Goal: Answer question/provide support: Share knowledge or assist other users

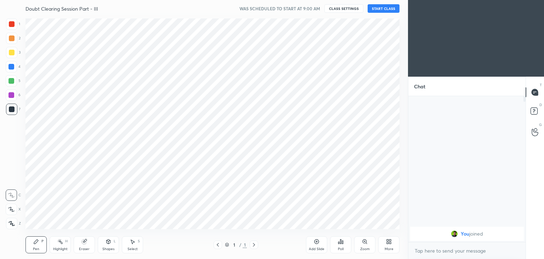
scroll to position [35223, 35057]
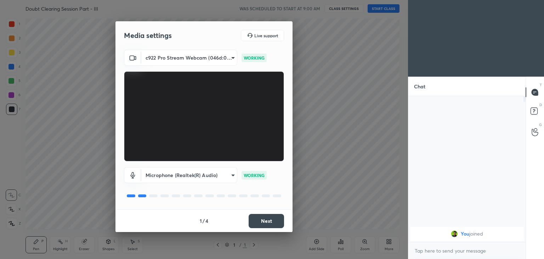
click at [260, 220] on button "Next" at bounding box center [266, 221] width 35 height 14
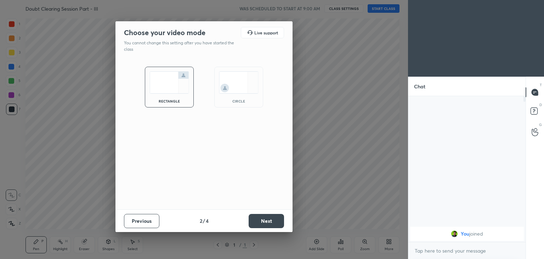
click at [248, 99] on div "circle" at bounding box center [239, 101] width 28 height 4
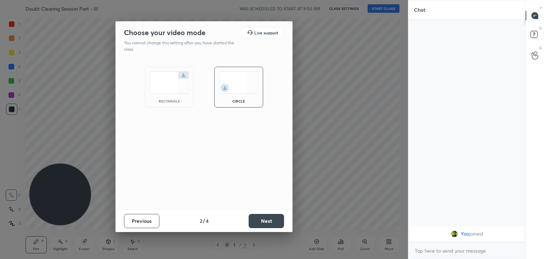
scroll to position [162, 115]
click at [272, 220] on button "Next" at bounding box center [266, 221] width 35 height 14
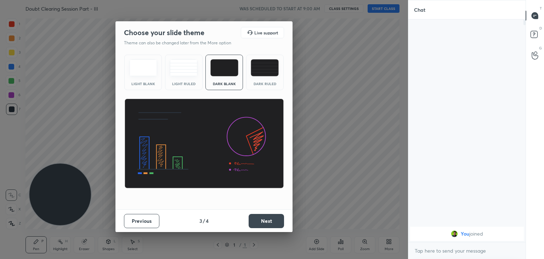
click at [266, 219] on button "Next" at bounding box center [266, 221] width 35 height 14
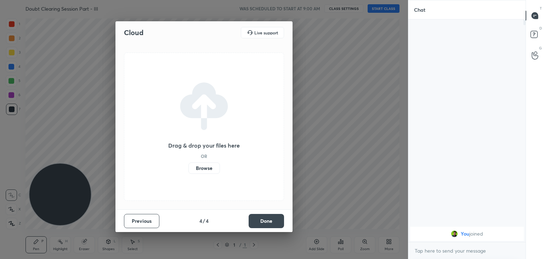
click at [264, 219] on button "Done" at bounding box center [266, 221] width 35 height 14
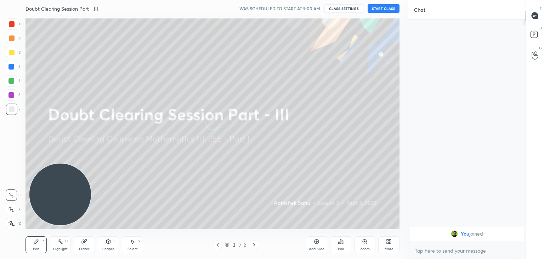
click at [387, 245] on div "More" at bounding box center [388, 244] width 21 height 17
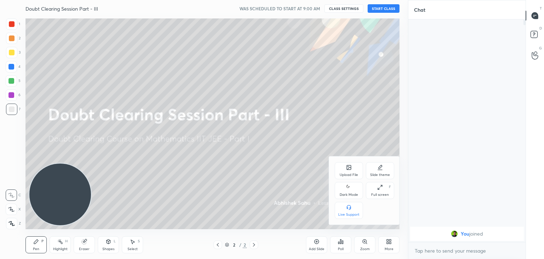
click at [352, 194] on div "Dark Mode" at bounding box center [349, 195] width 18 height 4
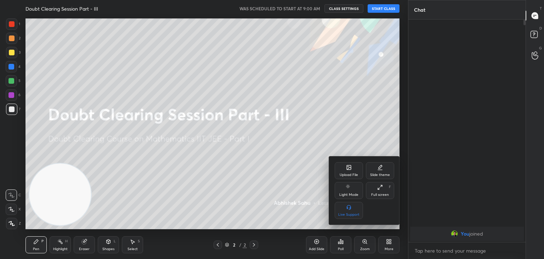
click at [382, 9] on div at bounding box center [272, 129] width 544 height 259
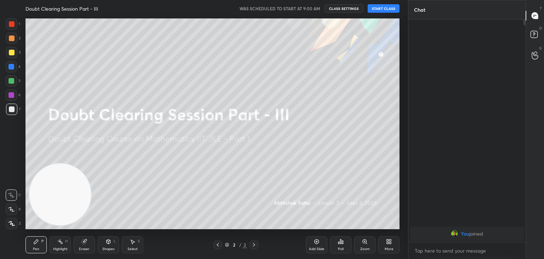
click at [383, 9] on button "START CLASS" at bounding box center [384, 8] width 32 height 9
click at [318, 9] on span "mute" at bounding box center [314, 8] width 10 height 5
click at [315, 241] on icon at bounding box center [317, 241] width 6 height 6
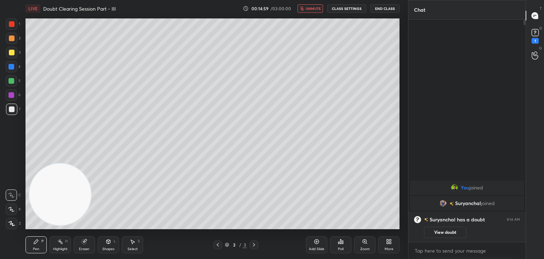
drag, startPoint x: 216, startPoint y: 242, endPoint x: 235, endPoint y: 237, distance: 20.2
click at [216, 242] on icon at bounding box center [218, 245] width 6 height 6
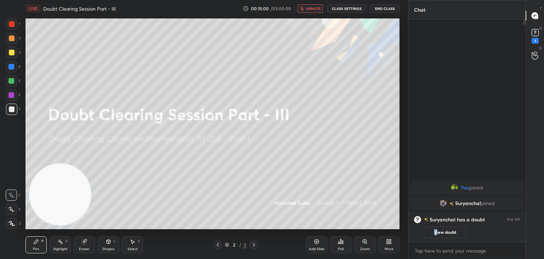
click at [432, 228] on button "View doubt" at bounding box center [445, 231] width 43 height 11
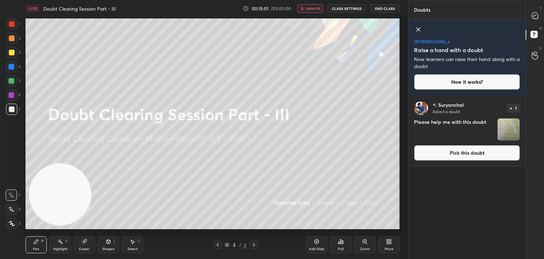
click at [419, 27] on icon at bounding box center [418, 29] width 9 height 9
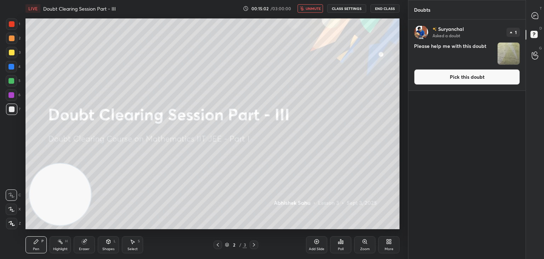
scroll to position [237, 115]
click at [457, 77] on button "Pick this doubt" at bounding box center [467, 77] width 106 height 16
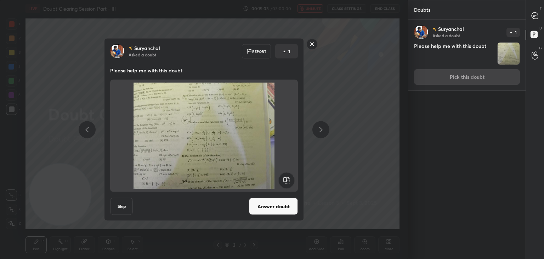
click at [268, 201] on button "Answer doubt" at bounding box center [273, 206] width 49 height 17
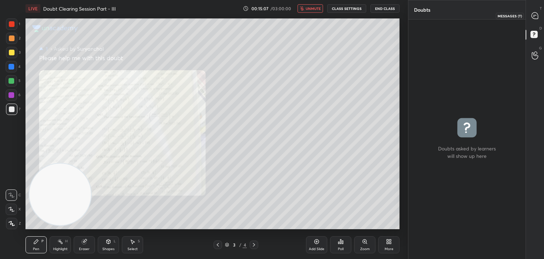
drag, startPoint x: 530, startPoint y: 12, endPoint x: 512, endPoint y: 12, distance: 18.4
click at [530, 12] on div at bounding box center [535, 15] width 14 height 13
type textarea "x"
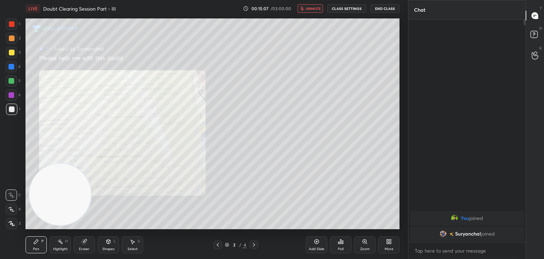
scroll to position [220, 115]
click at [309, 9] on span "unmute" at bounding box center [313, 8] width 15 height 5
click at [361, 240] on div "Zoom" at bounding box center [364, 244] width 21 height 17
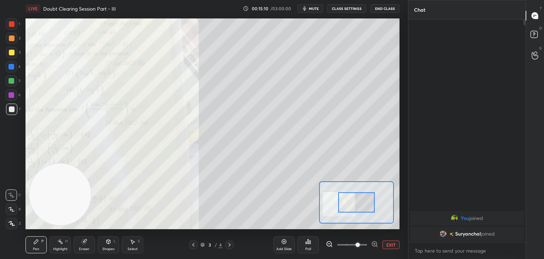
click at [359, 243] on span at bounding box center [352, 244] width 30 height 11
click at [360, 243] on span at bounding box center [358, 244] width 4 height 4
drag, startPoint x: 361, startPoint y: 244, endPoint x: 361, endPoint y: 240, distance: 4.3
click at [360, 243] on span at bounding box center [358, 244] width 4 height 4
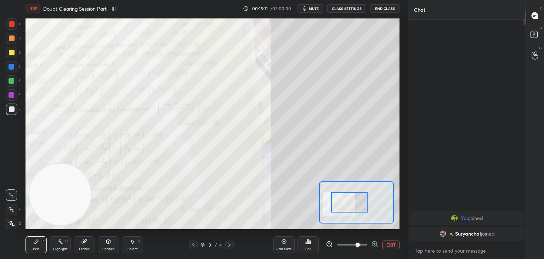
drag, startPoint x: 359, startPoint y: 206, endPoint x: 326, endPoint y: 204, distance: 32.3
click at [331, 205] on div at bounding box center [349, 202] width 37 height 20
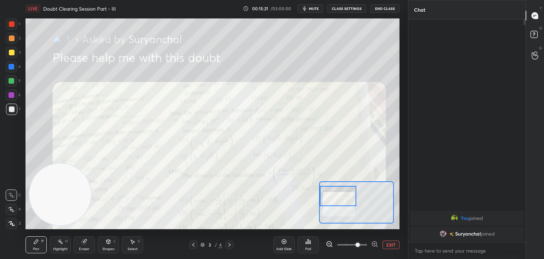
click at [338, 202] on div at bounding box center [338, 196] width 37 height 20
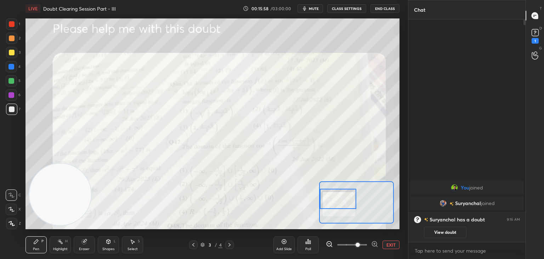
click at [459, 234] on button "View doubt" at bounding box center [445, 231] width 43 height 11
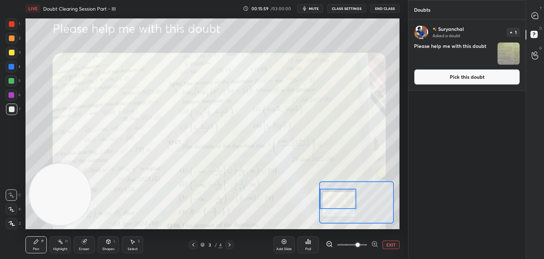
drag, startPoint x: 453, startPoint y: 82, endPoint x: 450, endPoint y: 81, distance: 3.7
click at [453, 81] on button "Pick this doubt" at bounding box center [467, 77] width 106 height 16
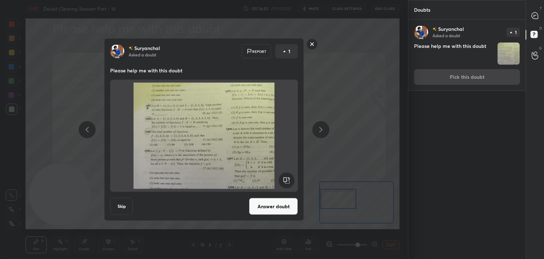
click at [269, 209] on button "Answer doubt" at bounding box center [273, 206] width 49 height 17
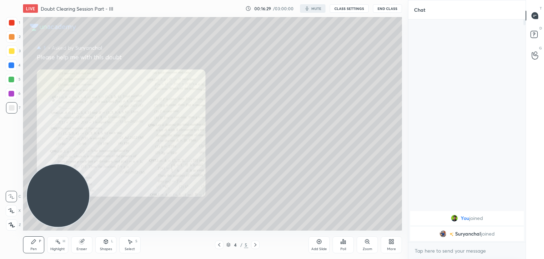
scroll to position [35223, 35057]
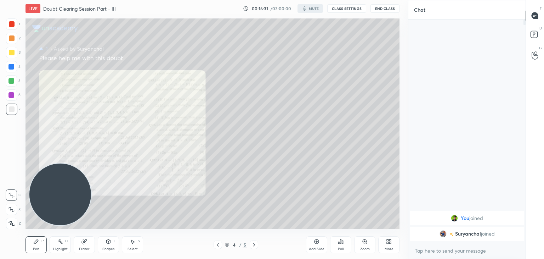
click at [380, 242] on div "More" at bounding box center [388, 244] width 21 height 17
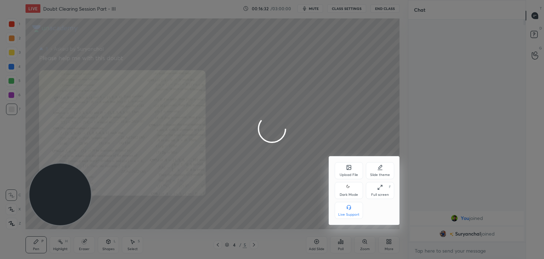
click at [341, 188] on div "Dark Mode" at bounding box center [349, 190] width 28 height 17
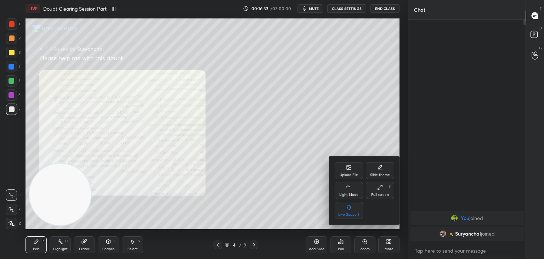
click at [292, 182] on div at bounding box center [272, 129] width 544 height 259
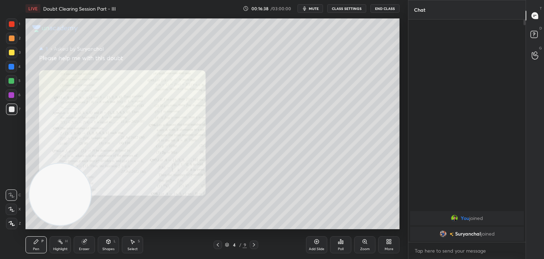
click at [254, 243] on icon at bounding box center [254, 245] width 6 height 6
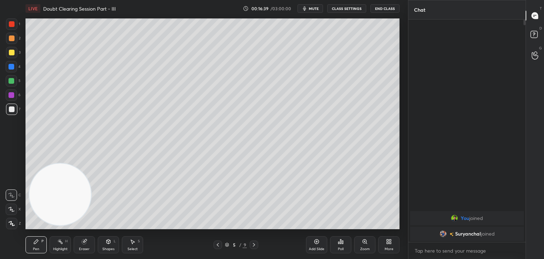
click at [253, 243] on icon at bounding box center [254, 245] width 6 height 6
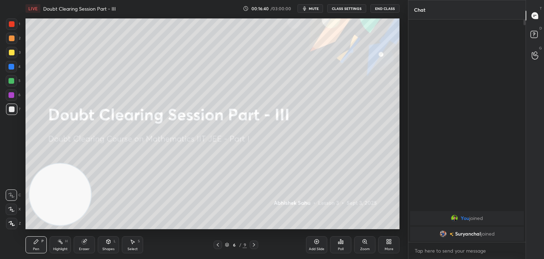
click at [217, 245] on icon at bounding box center [218, 245] width 6 height 6
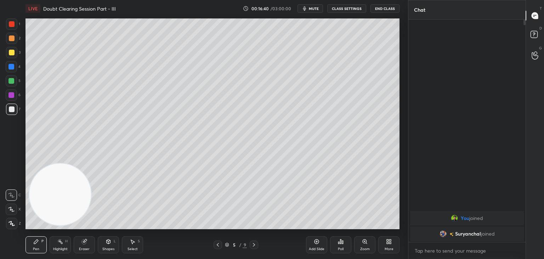
click at [217, 245] on icon at bounding box center [218, 245] width 6 height 6
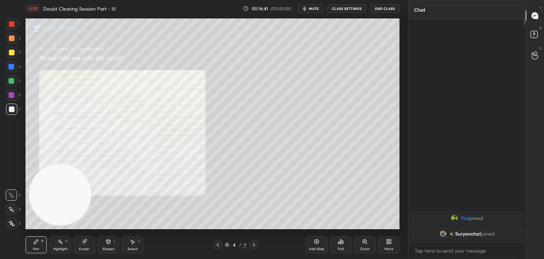
click at [217, 245] on icon at bounding box center [218, 245] width 6 height 6
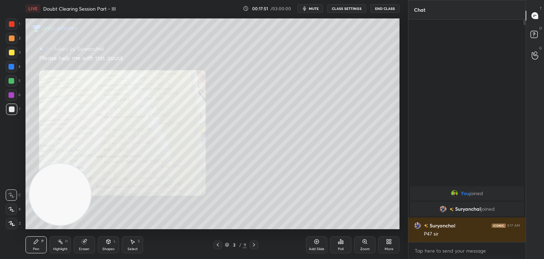
click at [363, 244] on div "Zoom" at bounding box center [364, 244] width 21 height 17
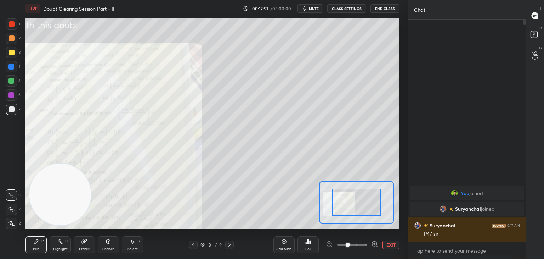
click at [360, 247] on span at bounding box center [352, 244] width 30 height 11
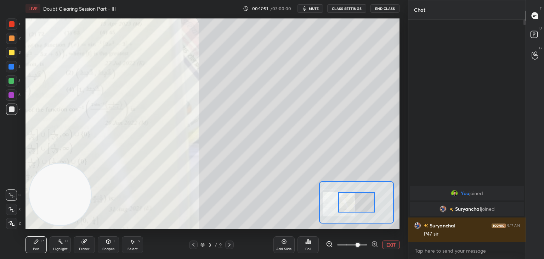
click at [360, 247] on span at bounding box center [358, 244] width 4 height 4
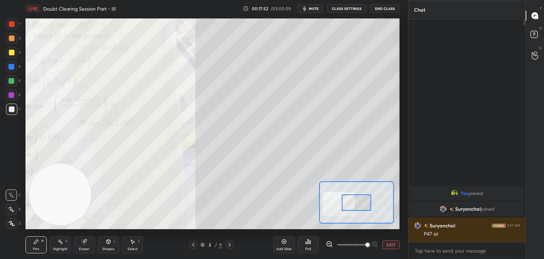
drag, startPoint x: 363, startPoint y: 248, endPoint x: 363, endPoint y: 244, distance: 3.9
click at [366, 247] on span at bounding box center [368, 244] width 4 height 4
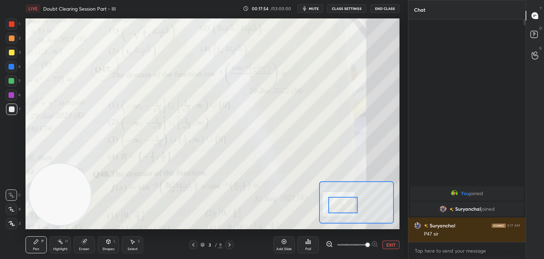
drag, startPoint x: 350, startPoint y: 200, endPoint x: 347, endPoint y: 203, distance: 4.3
click at [347, 203] on div at bounding box center [343, 205] width 29 height 16
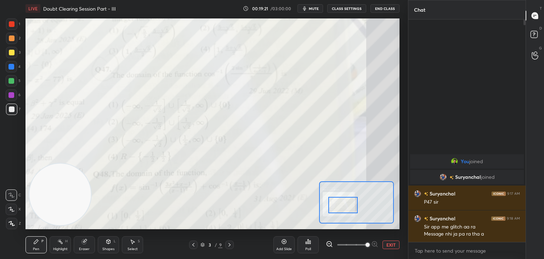
click at [388, 242] on button "EXIT" at bounding box center [391, 244] width 17 height 9
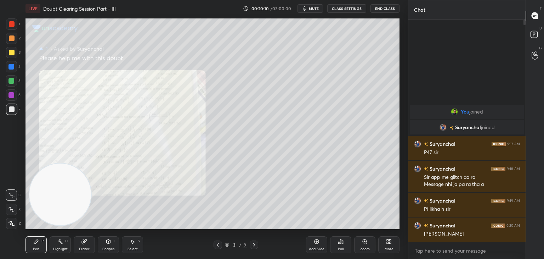
click at [251, 245] on div at bounding box center [254, 244] width 9 height 9
click at [362, 242] on icon at bounding box center [365, 241] width 6 height 6
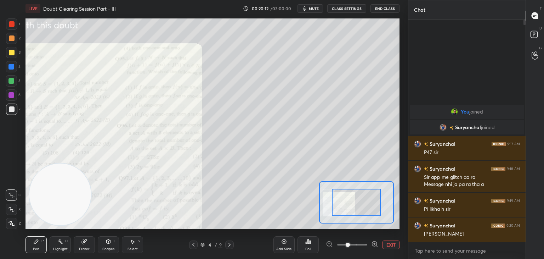
click at [361, 243] on span at bounding box center [352, 244] width 30 height 11
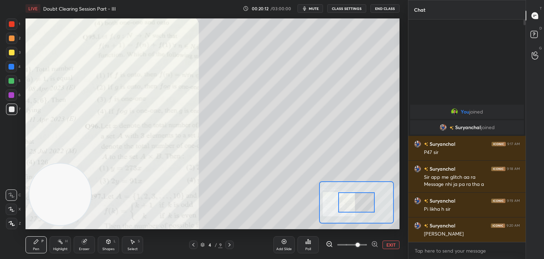
drag, startPoint x: 361, startPoint y: 244, endPoint x: 366, endPoint y: 226, distance: 18.0
click at [360, 242] on span at bounding box center [358, 244] width 4 height 4
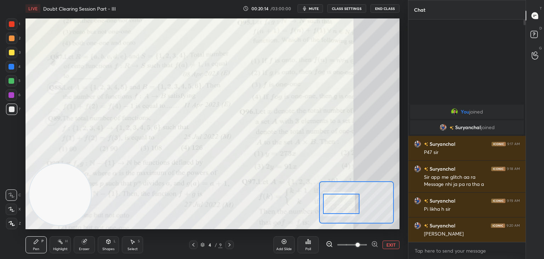
drag, startPoint x: 357, startPoint y: 202, endPoint x: 354, endPoint y: 197, distance: 5.3
click at [357, 203] on div at bounding box center [341, 203] width 37 height 20
click at [347, 246] on span at bounding box center [352, 244] width 30 height 11
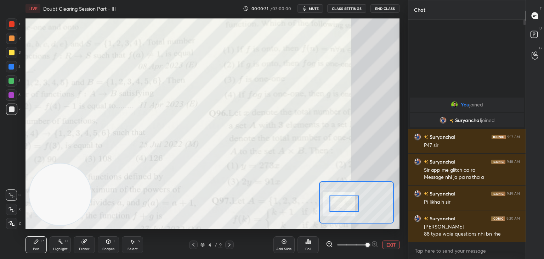
drag, startPoint x: 366, startPoint y: 243, endPoint x: 362, endPoint y: 241, distance: 4.3
click at [366, 243] on span at bounding box center [352, 244] width 30 height 11
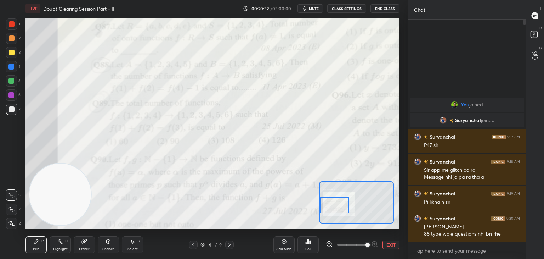
click at [325, 197] on div at bounding box center [334, 205] width 29 height 16
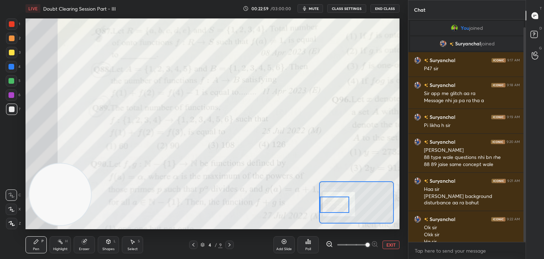
scroll to position [8, 0]
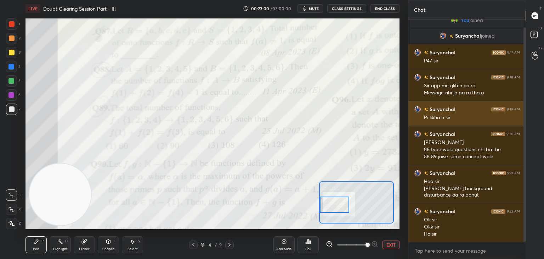
drag, startPoint x: 526, startPoint y: 102, endPoint x: 521, endPoint y: 116, distance: 14.5
click at [522, 118] on div at bounding box center [524, 130] width 4 height 222
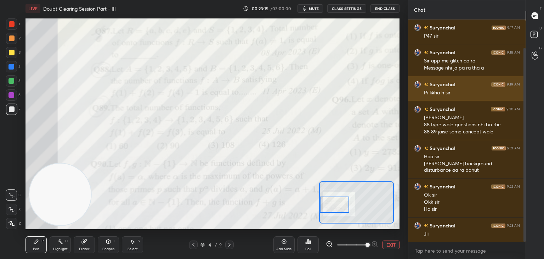
scroll to position [40, 0]
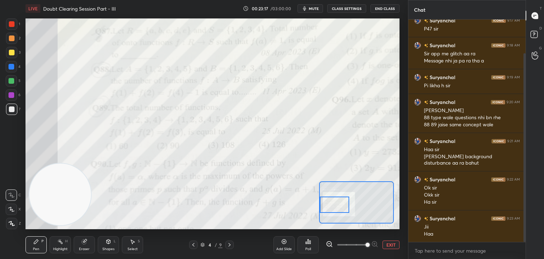
click at [389, 247] on button "EXIT" at bounding box center [391, 244] width 17 height 9
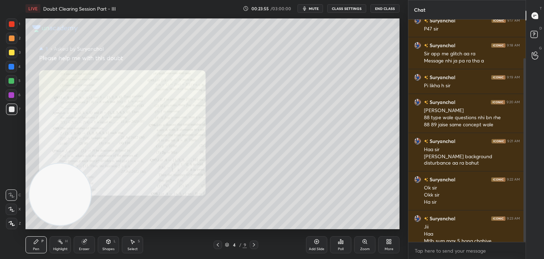
scroll to position [47, 0]
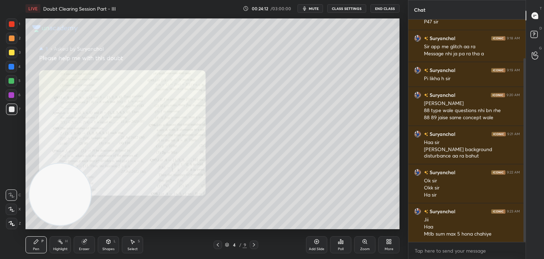
click at [363, 250] on div "Zoom" at bounding box center [365, 249] width 10 height 4
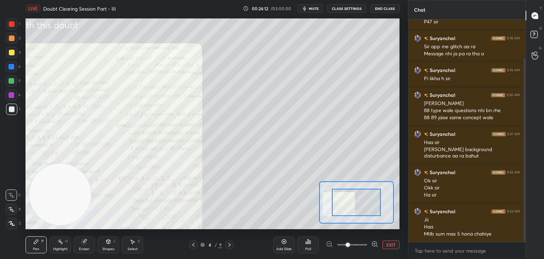
click at [361, 247] on span at bounding box center [352, 244] width 30 height 11
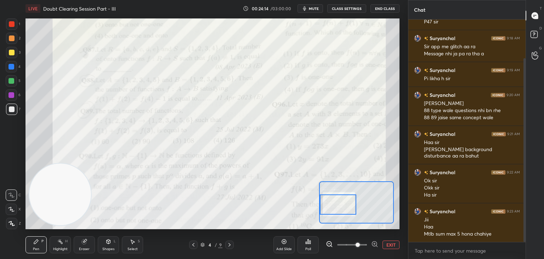
drag, startPoint x: 363, startPoint y: 202, endPoint x: 337, endPoint y: 212, distance: 27.6
click at [337, 212] on div at bounding box center [338, 204] width 37 height 20
click at [389, 241] on button "EXIT" at bounding box center [391, 244] width 17 height 9
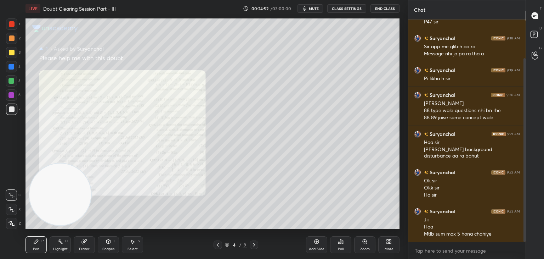
scroll to position [72, 0]
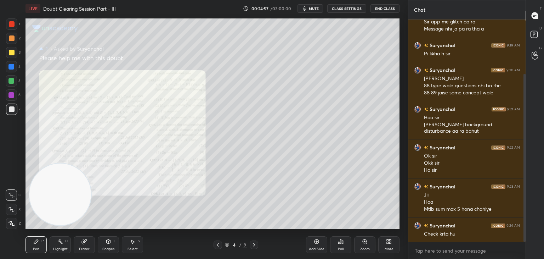
click at [360, 238] on div "Zoom" at bounding box center [364, 244] width 21 height 17
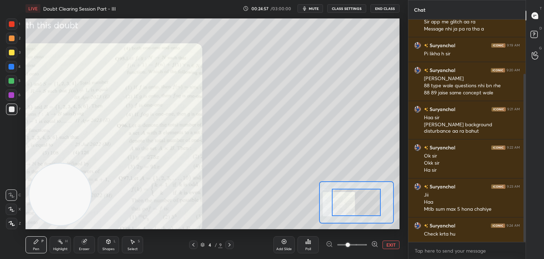
click at [348, 243] on span at bounding box center [348, 244] width 4 height 4
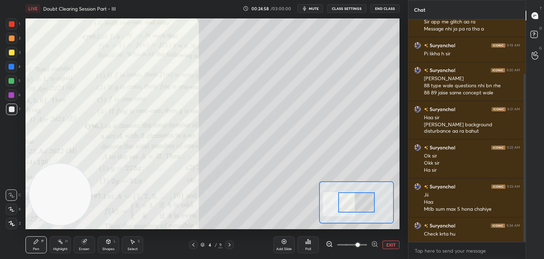
click at [356, 246] on span at bounding box center [358, 244] width 4 height 4
click at [303, 197] on div "Setting up your live class Poll for secs No correct answer Start poll" at bounding box center [213, 123] width 374 height 210
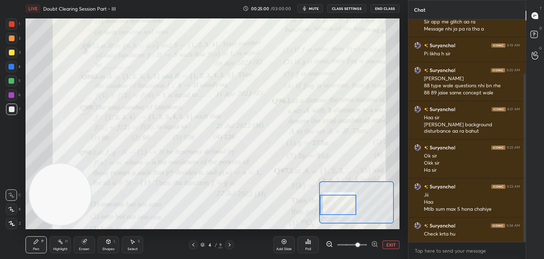
click at [311, 204] on div "Setting up your live class Poll for secs No correct answer Start poll" at bounding box center [213, 123] width 374 height 210
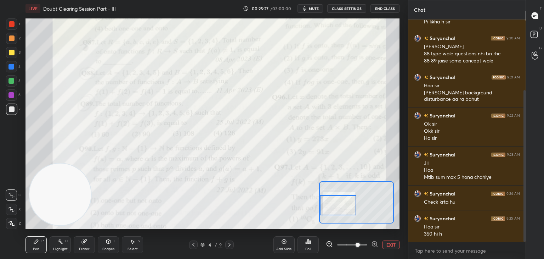
scroll to position [111, 0]
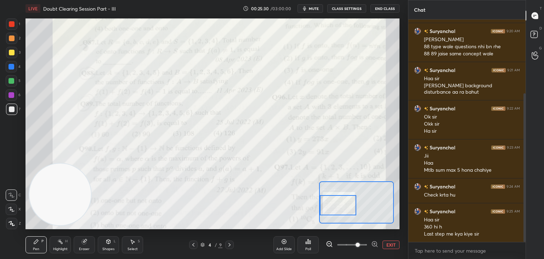
click at [385, 245] on button "EXIT" at bounding box center [391, 244] width 17 height 9
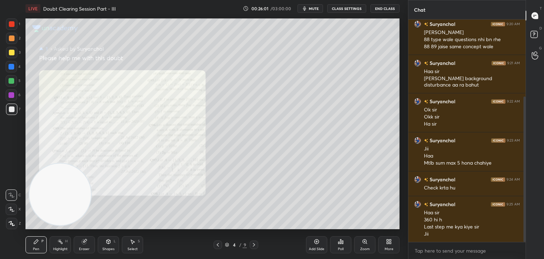
scroll to position [142, 0]
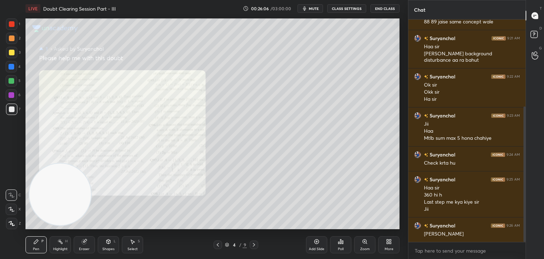
click at [256, 246] on icon at bounding box center [254, 245] width 6 height 6
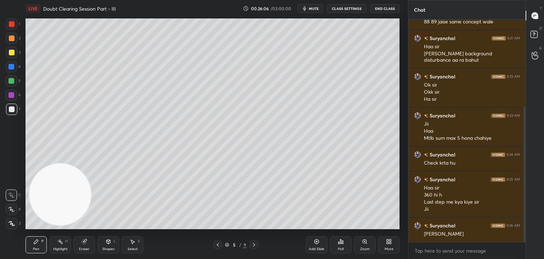
click at [251, 246] on icon at bounding box center [254, 245] width 6 height 6
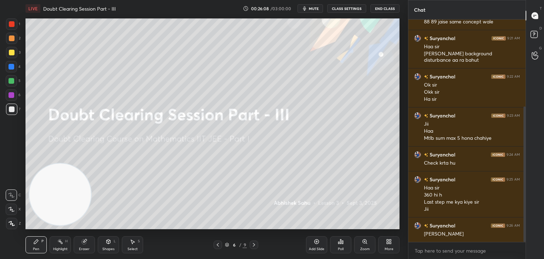
click at [210, 247] on div "6 / 9" at bounding box center [236, 244] width 140 height 9
click at [216, 246] on icon at bounding box center [218, 245] width 6 height 6
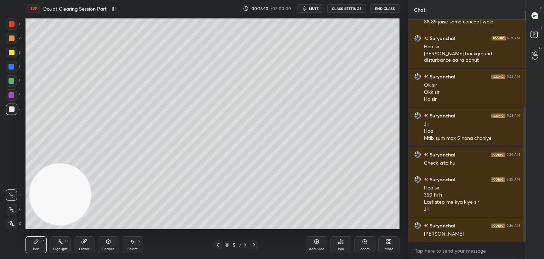
click at [315, 5] on button "mute" at bounding box center [311, 8] width 26 height 9
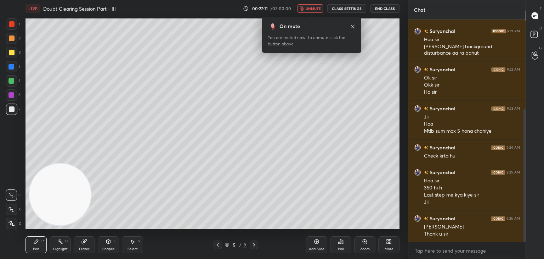
click at [306, 6] on button "unmute" at bounding box center [311, 8] width 26 height 9
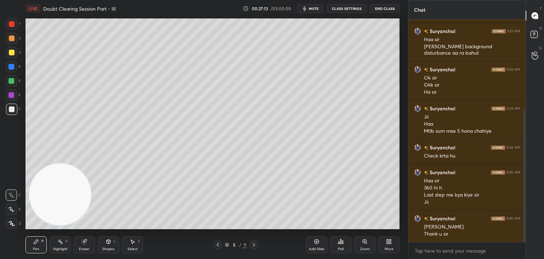
click at [313, 9] on span "mute" at bounding box center [314, 8] width 10 height 5
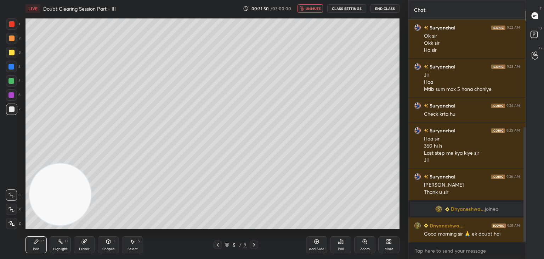
click at [315, 9] on span "unmute" at bounding box center [313, 8] width 15 height 5
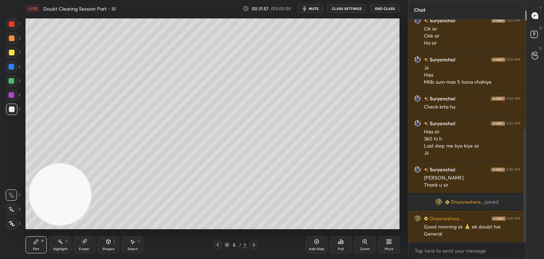
drag, startPoint x: 312, startPoint y: 7, endPoint x: 307, endPoint y: 9, distance: 5.6
click at [312, 7] on span "mute" at bounding box center [314, 8] width 10 height 5
click at [314, 10] on span "unmute" at bounding box center [313, 8] width 15 height 5
drag, startPoint x: 309, startPoint y: 9, endPoint x: 287, endPoint y: 6, distance: 22.2
click at [307, 9] on button "mute" at bounding box center [311, 8] width 26 height 9
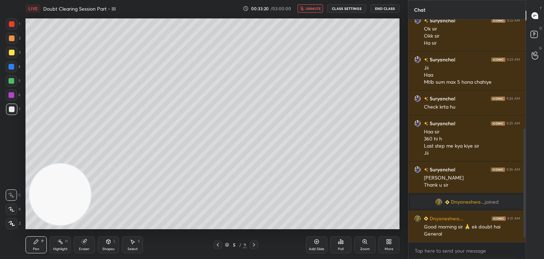
scroll to position [259, 0]
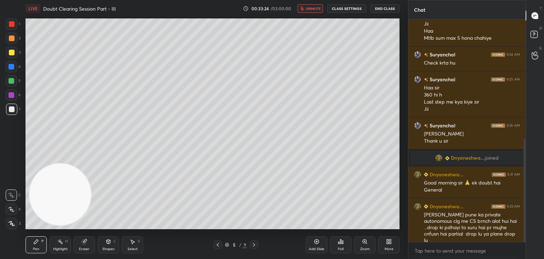
click at [304, 9] on icon "button" at bounding box center [302, 8] width 4 height 4
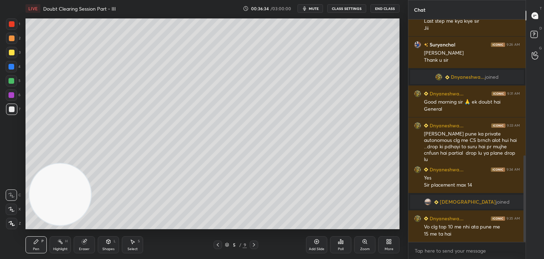
scroll to position [348, 0]
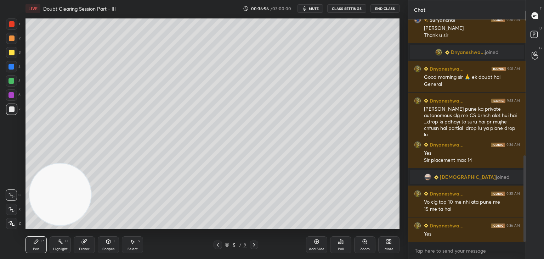
click at [310, 6] on button "mute" at bounding box center [311, 8] width 26 height 9
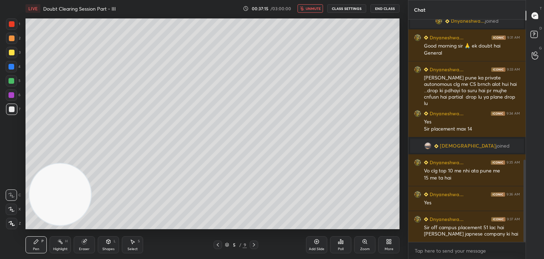
click at [311, 10] on span "unmute" at bounding box center [313, 8] width 15 height 5
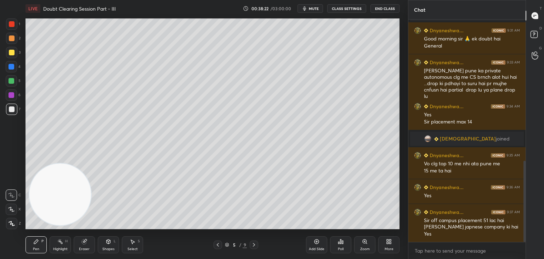
click at [312, 10] on span "mute" at bounding box center [314, 8] width 10 height 5
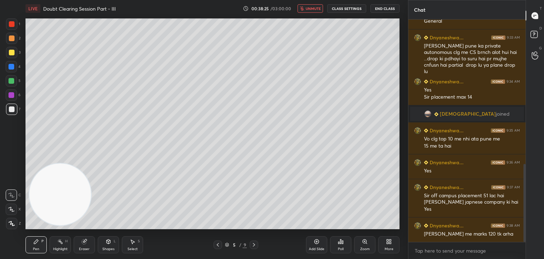
click at [308, 7] on span "unmute" at bounding box center [313, 8] width 15 height 5
drag, startPoint x: 316, startPoint y: 7, endPoint x: 304, endPoint y: 6, distance: 12.5
click at [317, 7] on span "mute" at bounding box center [314, 8] width 10 height 5
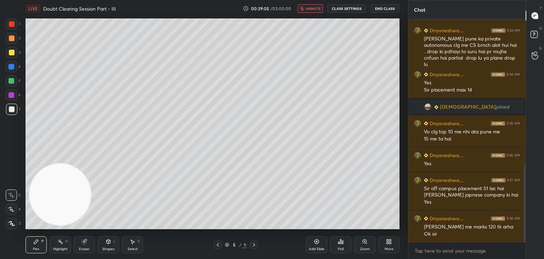
drag, startPoint x: 321, startPoint y: 6, endPoint x: 310, endPoint y: 5, distance: 10.7
click at [320, 5] on button "unmute" at bounding box center [311, 8] width 26 height 9
click at [316, 8] on span "mute" at bounding box center [314, 8] width 10 height 5
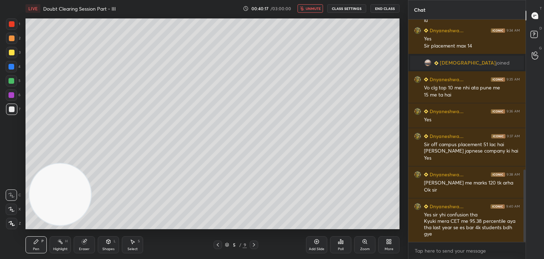
click at [314, 7] on span "unmute" at bounding box center [313, 8] width 15 height 5
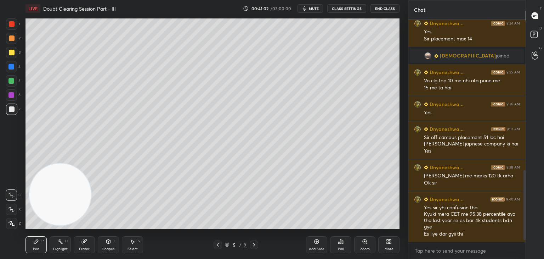
scroll to position [494, 0]
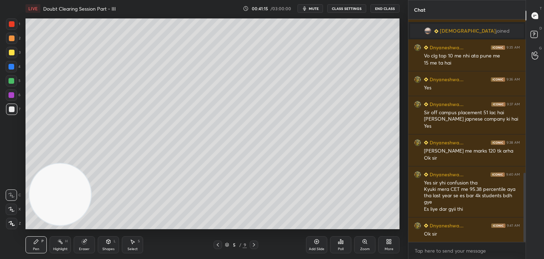
click at [313, 9] on span "mute" at bounding box center [314, 8] width 10 height 5
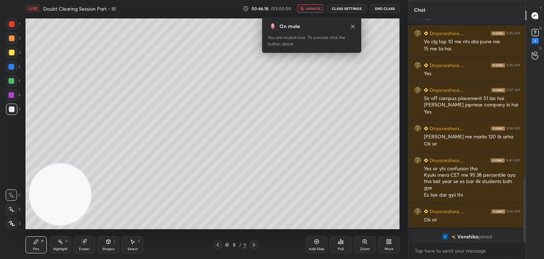
scroll to position [544, 0]
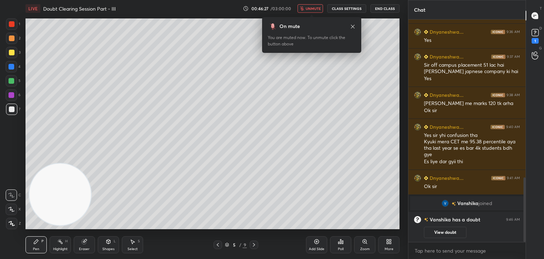
click at [217, 246] on icon at bounding box center [218, 245] width 6 height 6
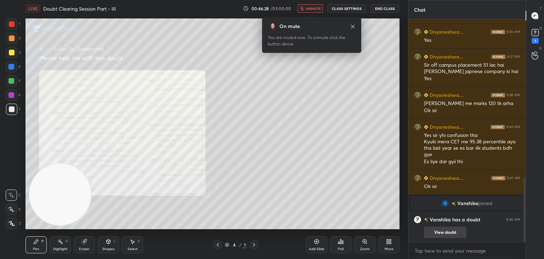
click at [445, 235] on button "View doubt" at bounding box center [445, 231] width 43 height 11
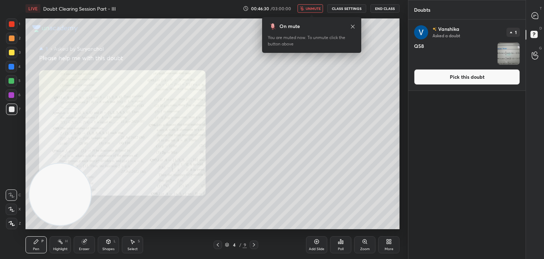
click at [449, 82] on button "Pick this doubt" at bounding box center [467, 77] width 106 height 16
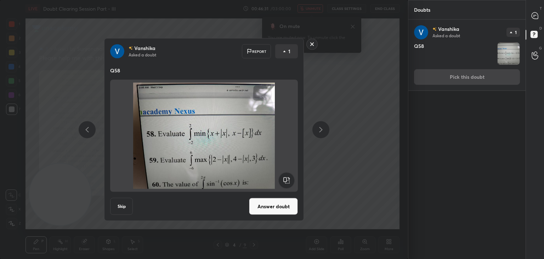
click at [271, 206] on button "Answer doubt" at bounding box center [273, 206] width 49 height 17
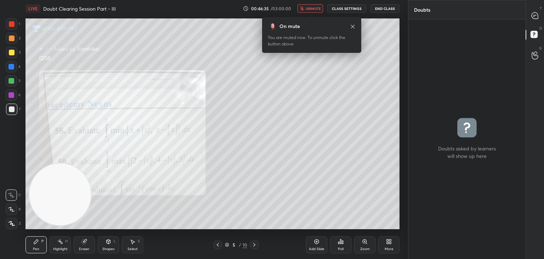
drag, startPoint x: 529, startPoint y: 12, endPoint x: 533, endPoint y: 13, distance: 3.6
click at [531, 12] on div at bounding box center [535, 15] width 14 height 13
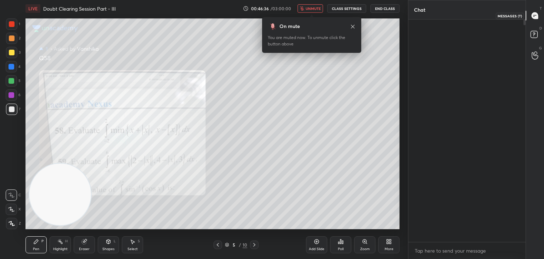
scroll to position [220, 115]
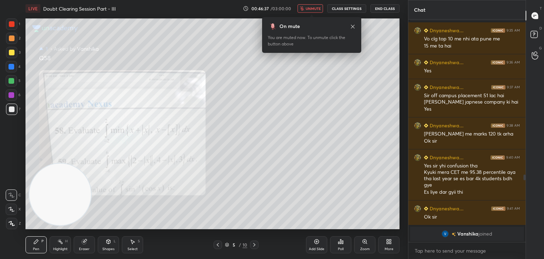
click at [367, 239] on icon at bounding box center [365, 241] width 6 height 6
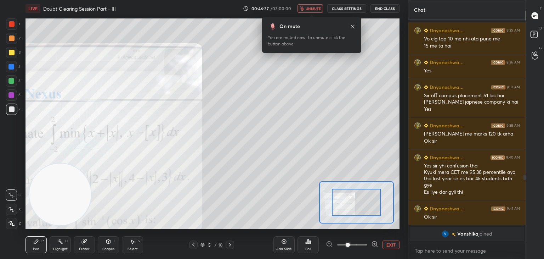
click at [362, 243] on span at bounding box center [352, 244] width 30 height 11
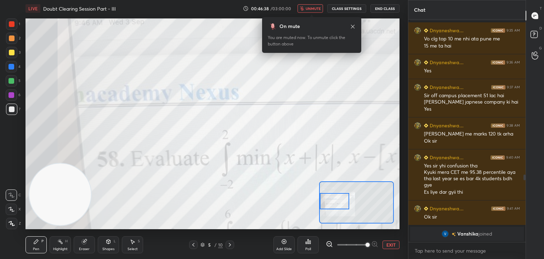
drag, startPoint x: 361, startPoint y: 204, endPoint x: 339, endPoint y: 202, distance: 22.7
click at [339, 202] on div at bounding box center [334, 201] width 29 height 16
click at [312, 6] on span "unmute" at bounding box center [313, 8] width 15 height 5
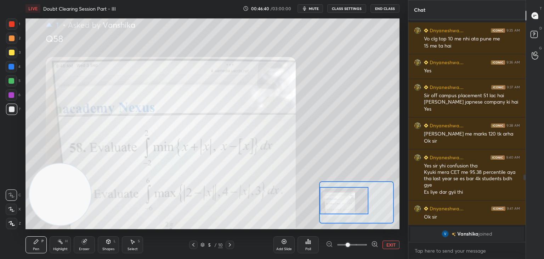
drag, startPoint x: 348, startPoint y: 245, endPoint x: 351, endPoint y: 241, distance: 5.1
click at [348, 245] on span at bounding box center [352, 244] width 30 height 11
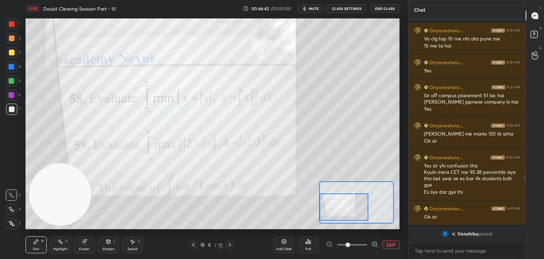
drag, startPoint x: 357, startPoint y: 207, endPoint x: 350, endPoint y: 210, distance: 7.6
click at [353, 213] on div at bounding box center [344, 206] width 49 height 27
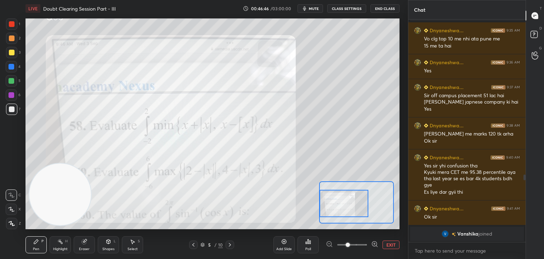
drag, startPoint x: 348, startPoint y: 200, endPoint x: 334, endPoint y: 193, distance: 15.4
click at [343, 197] on div at bounding box center [344, 203] width 49 height 27
click at [394, 242] on button "EXIT" at bounding box center [391, 244] width 17 height 9
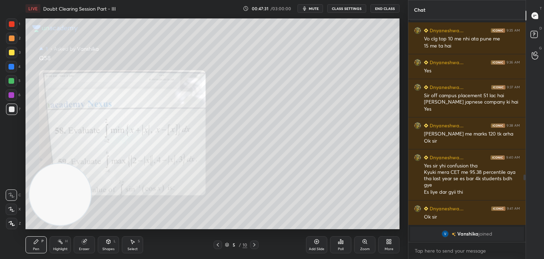
scroll to position [541, 0]
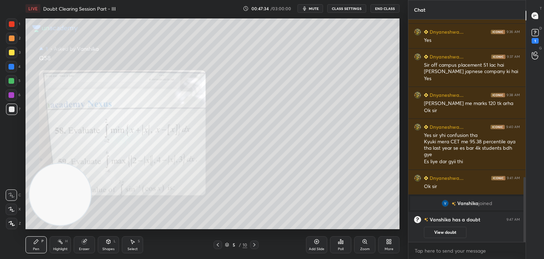
drag, startPoint x: 453, startPoint y: 236, endPoint x: 453, endPoint y: 231, distance: 5.0
click at [452, 233] on button "View doubt" at bounding box center [445, 231] width 43 height 11
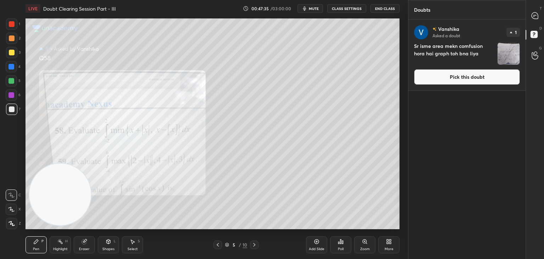
click at [466, 77] on button "Pick this doubt" at bounding box center [467, 77] width 106 height 16
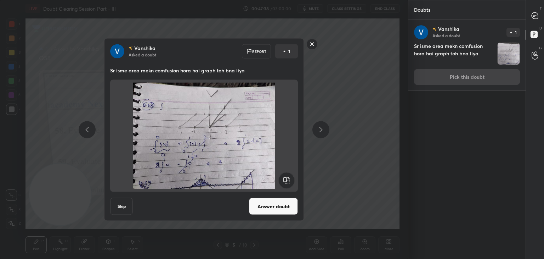
click at [314, 43] on rect at bounding box center [312, 44] width 11 height 11
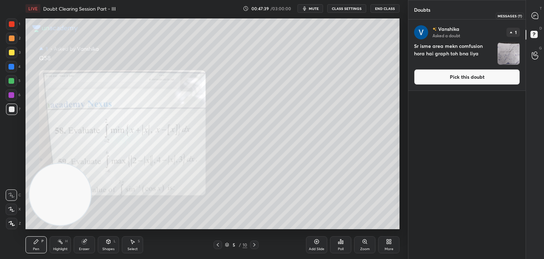
drag, startPoint x: 533, startPoint y: 15, endPoint x: 523, endPoint y: 17, distance: 10.5
click at [533, 15] on icon at bounding box center [535, 15] width 6 height 6
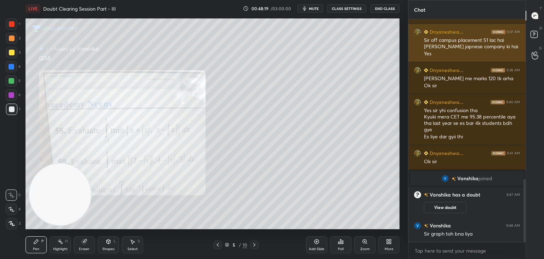
scroll to position [573, 0]
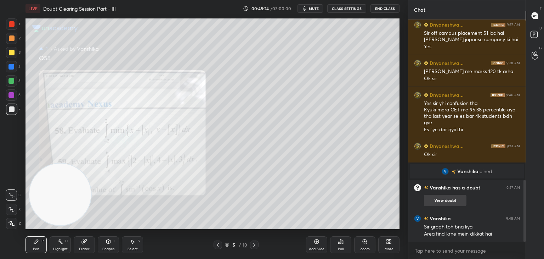
click at [435, 198] on button "View doubt" at bounding box center [445, 200] width 43 height 11
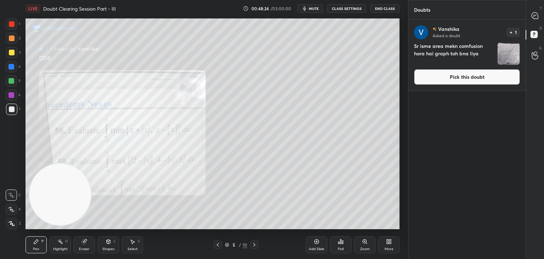
click at [442, 74] on button "Pick this doubt" at bounding box center [467, 77] width 106 height 16
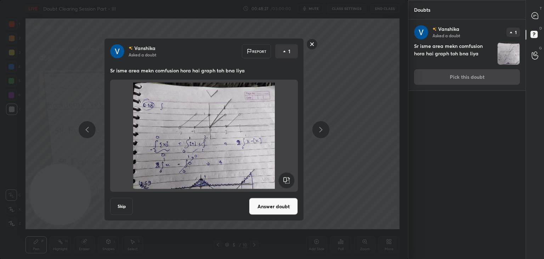
click at [272, 201] on button "Answer doubt" at bounding box center [273, 206] width 49 height 17
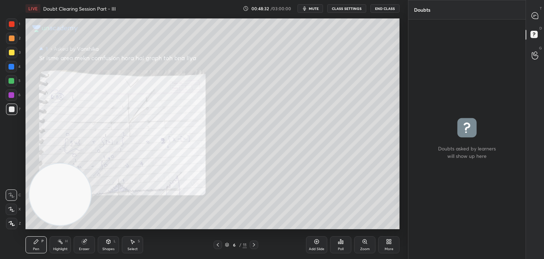
click at [532, 18] on icon at bounding box center [535, 15] width 7 height 7
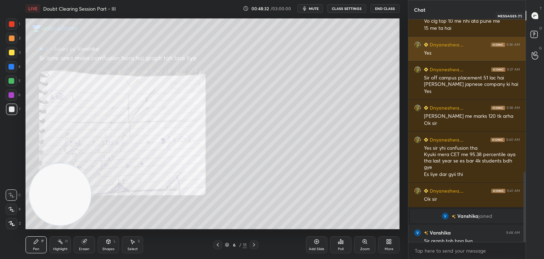
scroll to position [220, 115]
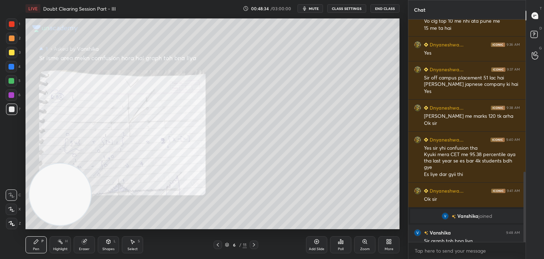
click at [218, 244] on icon at bounding box center [218, 245] width 6 height 6
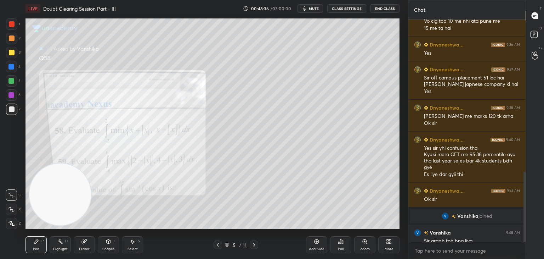
scroll to position [550, 0]
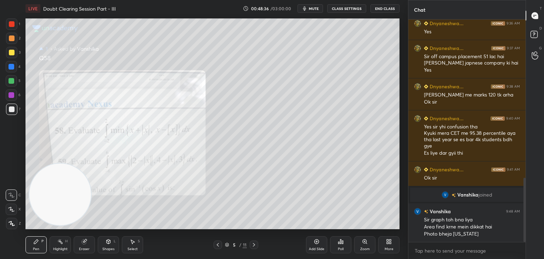
drag, startPoint x: 524, startPoint y: 203, endPoint x: 524, endPoint y: 215, distance: 12.1
click at [525, 218] on div at bounding box center [525, 210] width 2 height 64
click at [256, 244] on icon at bounding box center [254, 245] width 6 height 6
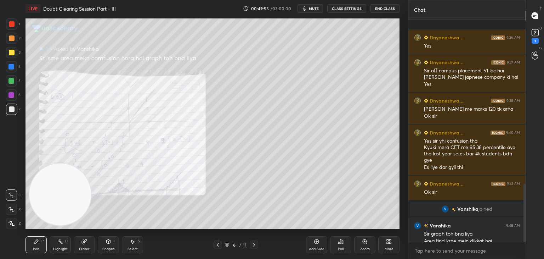
scroll to position [629, 0]
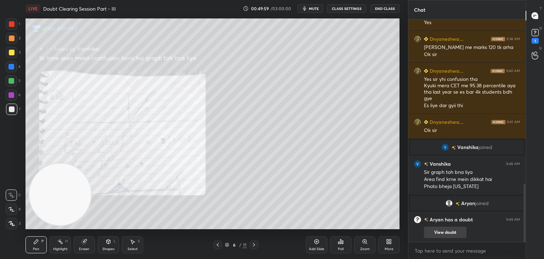
click at [445, 227] on button "View doubt" at bounding box center [445, 231] width 43 height 11
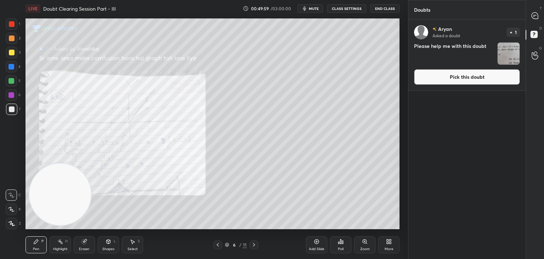
drag, startPoint x: 430, startPoint y: 74, endPoint x: 421, endPoint y: 78, distance: 9.9
click at [429, 74] on button "Pick this doubt" at bounding box center [467, 77] width 106 height 16
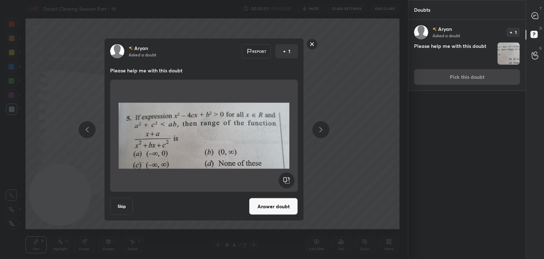
drag, startPoint x: 315, startPoint y: 46, endPoint x: 336, endPoint y: 38, distance: 22.3
click at [313, 46] on rect at bounding box center [312, 44] width 11 height 11
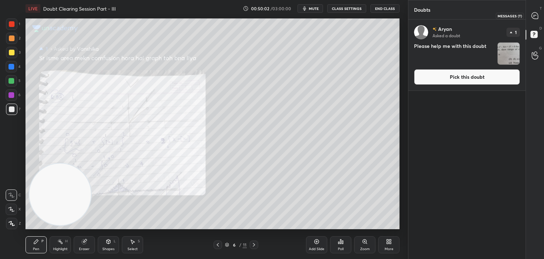
drag, startPoint x: 539, startPoint y: 17, endPoint x: 534, endPoint y: 16, distance: 4.5
click at [538, 17] on icon at bounding box center [535, 15] width 7 height 7
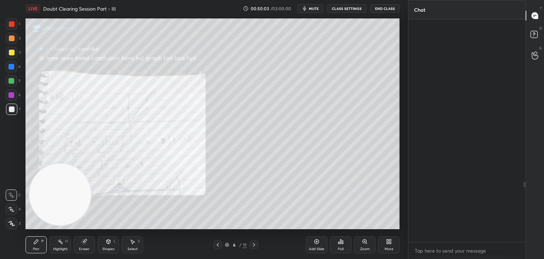
scroll to position [220, 115]
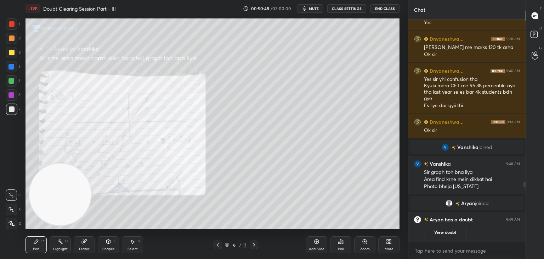
click at [217, 245] on icon at bounding box center [218, 245] width 6 height 6
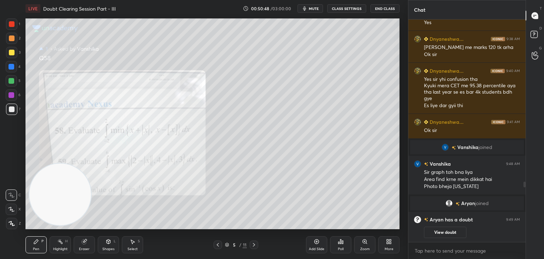
scroll to position [622, 0]
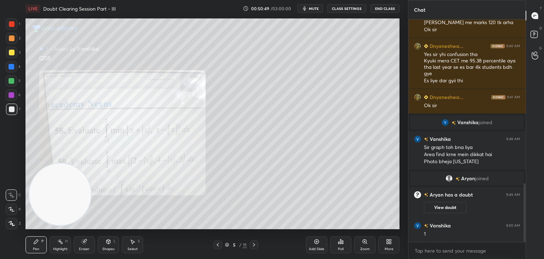
click at [363, 242] on icon at bounding box center [365, 241] width 6 height 6
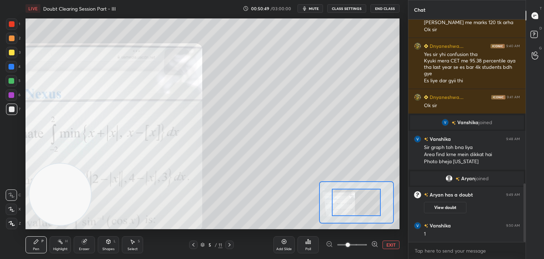
click at [361, 244] on span at bounding box center [352, 244] width 30 height 11
click at [350, 243] on span at bounding box center [348, 244] width 4 height 4
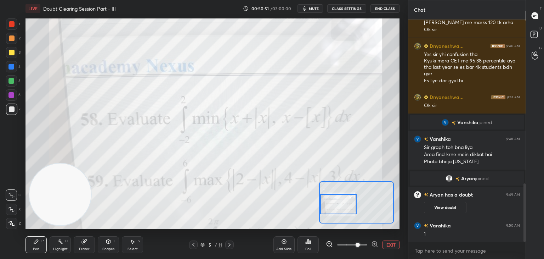
drag, startPoint x: 361, startPoint y: 200, endPoint x: 341, endPoint y: 200, distance: 20.2
click at [344, 202] on div at bounding box center [338, 204] width 37 height 20
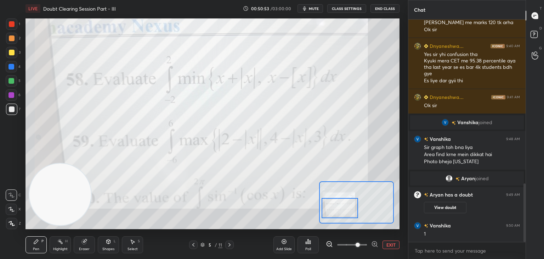
drag, startPoint x: 349, startPoint y: 206, endPoint x: 350, endPoint y: 210, distance: 4.6
click at [350, 210] on div at bounding box center [340, 208] width 37 height 20
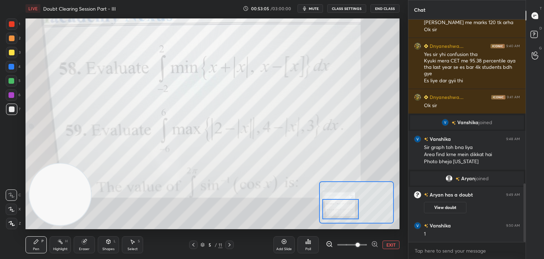
scroll to position [653, 0]
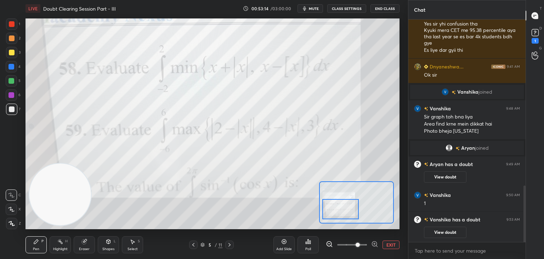
click at [443, 235] on button "View doubt" at bounding box center [445, 231] width 43 height 11
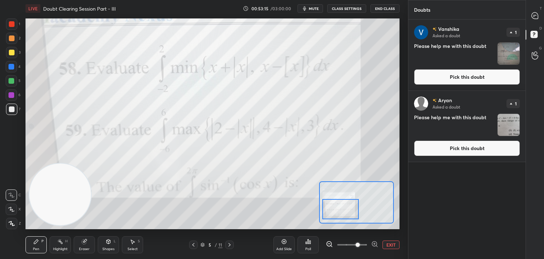
click at [460, 82] on button "Pick this doubt" at bounding box center [467, 77] width 106 height 16
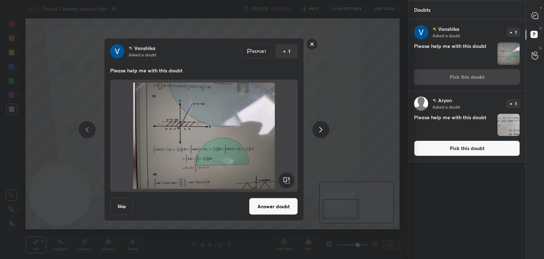
click at [263, 205] on button "Answer doubt" at bounding box center [273, 206] width 49 height 17
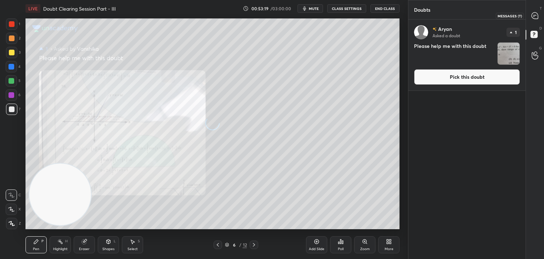
drag, startPoint x: 533, startPoint y: 16, endPoint x: 523, endPoint y: 11, distance: 11.6
click at [533, 16] on icon at bounding box center [535, 15] width 6 height 6
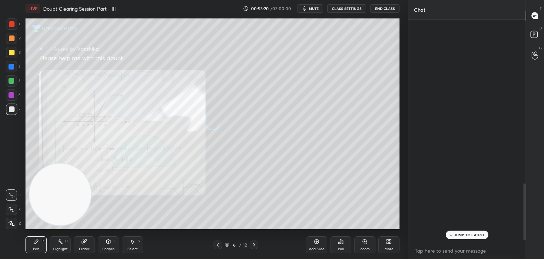
scroll to position [220, 115]
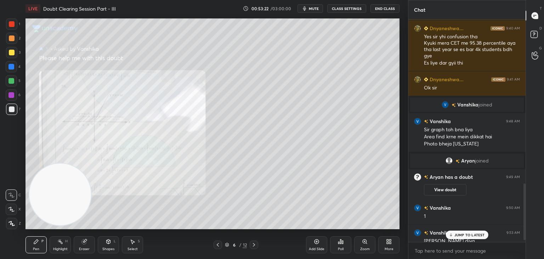
click at [462, 237] on div "JUMP TO LATEST" at bounding box center [467, 234] width 43 height 9
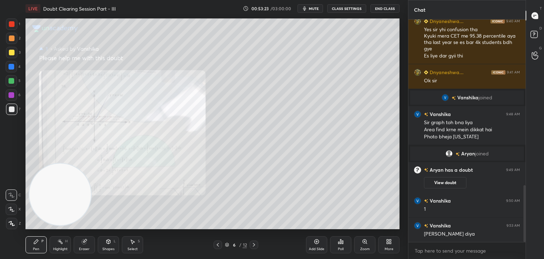
click at [363, 240] on icon at bounding box center [365, 241] width 4 height 4
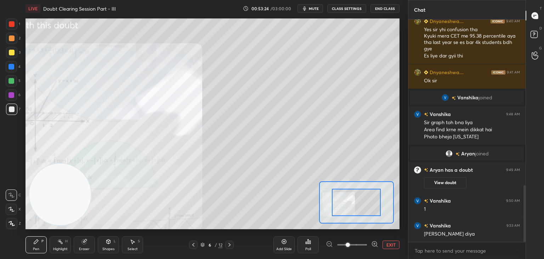
click at [361, 244] on span at bounding box center [352, 244] width 30 height 11
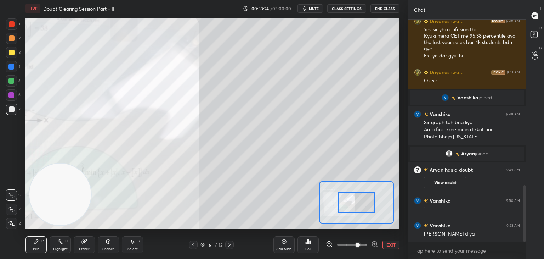
drag, startPoint x: 363, startPoint y: 244, endPoint x: 361, endPoint y: 232, distance: 11.8
click at [360, 242] on span at bounding box center [358, 244] width 4 height 4
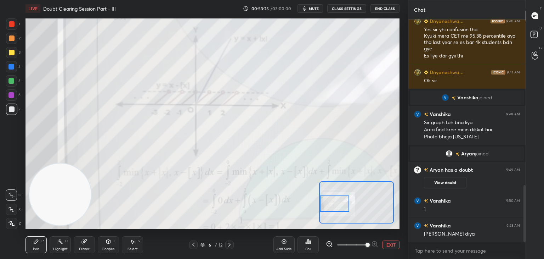
click at [319, 203] on div "Setting up your live class Poll for secs No correct answer Start poll" at bounding box center [213, 123] width 374 height 210
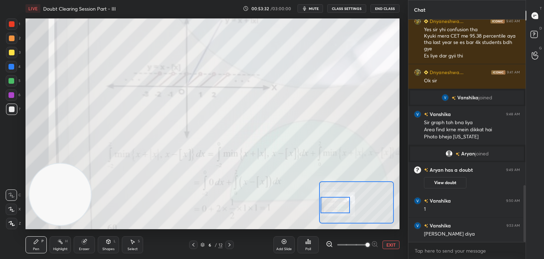
click at [342, 201] on div at bounding box center [335, 205] width 29 height 16
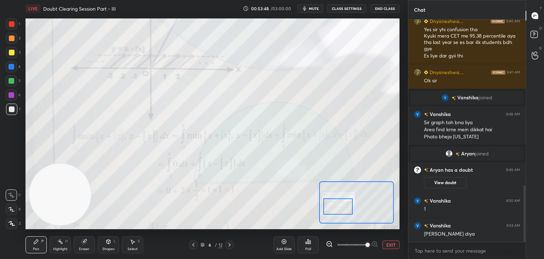
drag, startPoint x: 332, startPoint y: 202, endPoint x: 336, endPoint y: 203, distance: 3.7
click at [336, 203] on div at bounding box center [338, 206] width 29 height 16
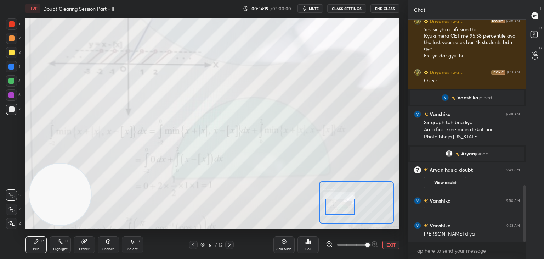
drag, startPoint x: 341, startPoint y: 208, endPoint x: 342, endPoint y: 203, distance: 4.4
click at [343, 209] on div at bounding box center [339, 206] width 29 height 16
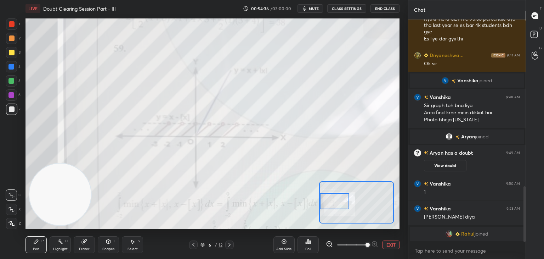
scroll to position [585, 0]
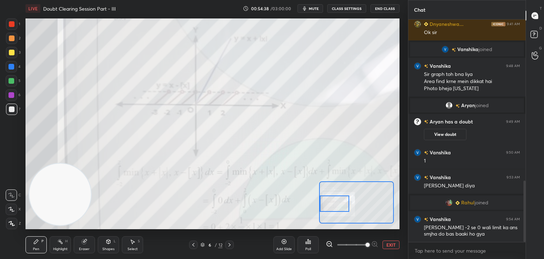
click at [331, 196] on div at bounding box center [334, 203] width 29 height 16
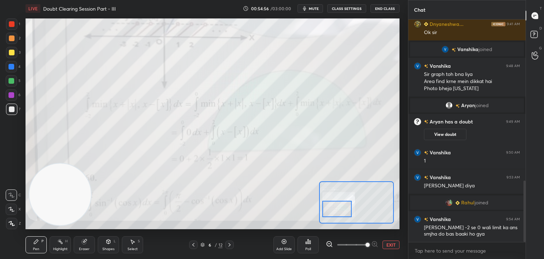
drag, startPoint x: 343, startPoint y: 206, endPoint x: 334, endPoint y: 200, distance: 11.0
click at [344, 209] on div at bounding box center [336, 209] width 29 height 16
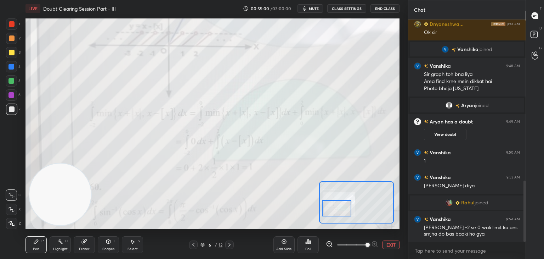
click at [86, 241] on icon at bounding box center [85, 241] width 6 height 6
click at [39, 243] on div "Pen P" at bounding box center [36, 244] width 21 height 17
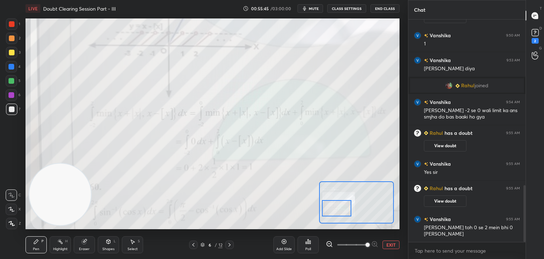
scroll to position [648, 0]
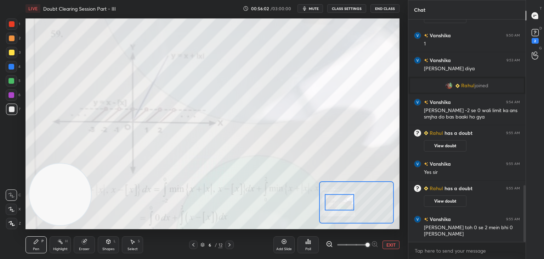
drag, startPoint x: 346, startPoint y: 192, endPoint x: 342, endPoint y: 204, distance: 12.6
click at [342, 204] on div at bounding box center [339, 202] width 29 height 16
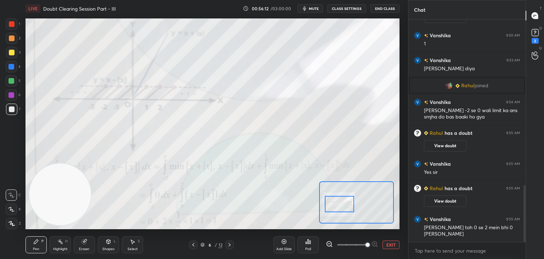
click at [346, 201] on div at bounding box center [339, 204] width 29 height 16
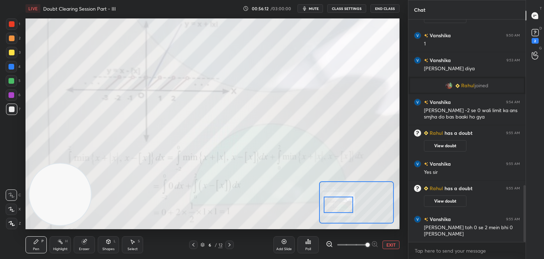
click at [346, 201] on div at bounding box center [338, 204] width 29 height 16
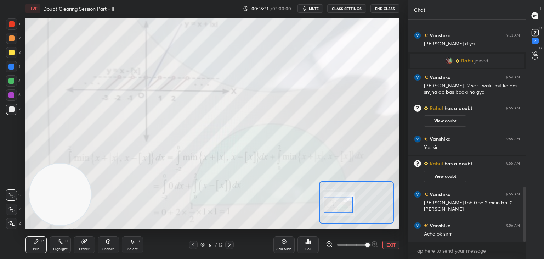
click at [389, 242] on button "EXIT" at bounding box center [391, 244] width 17 height 9
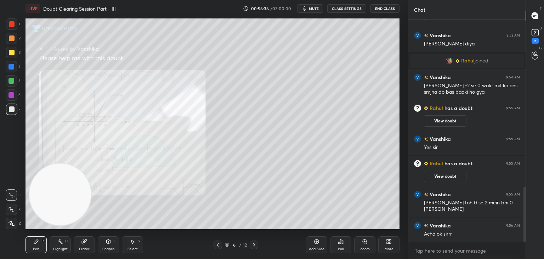
click at [259, 242] on div "6 / 12" at bounding box center [236, 244] width 140 height 9
click at [253, 242] on icon at bounding box center [254, 245] width 6 height 6
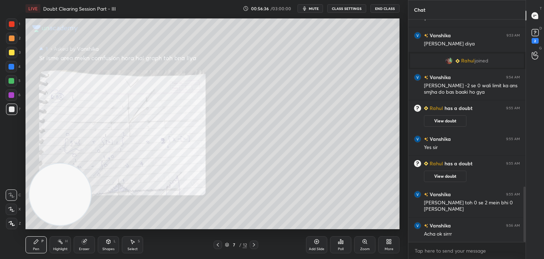
scroll to position [680, 0]
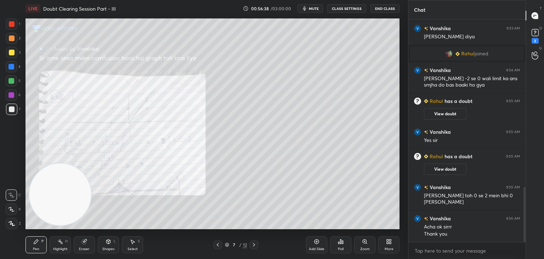
click at [253, 244] on icon at bounding box center [254, 245] width 6 height 6
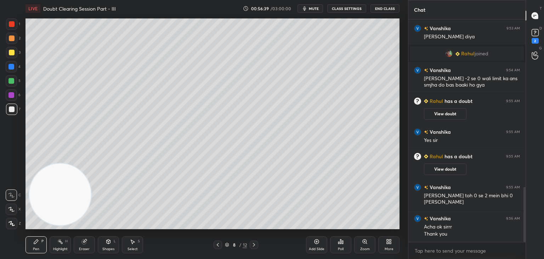
click at [217, 242] on icon at bounding box center [218, 245] width 6 height 6
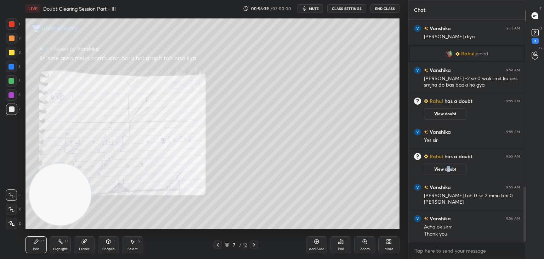
click at [449, 168] on button "View doubt" at bounding box center [445, 168] width 43 height 11
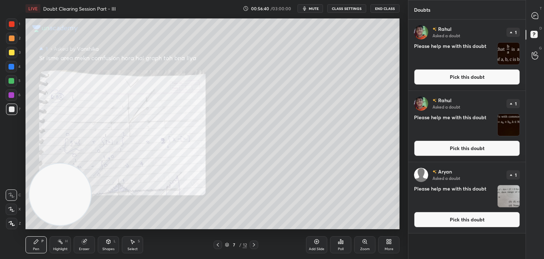
click at [436, 219] on button "Pick this doubt" at bounding box center [467, 220] width 106 height 16
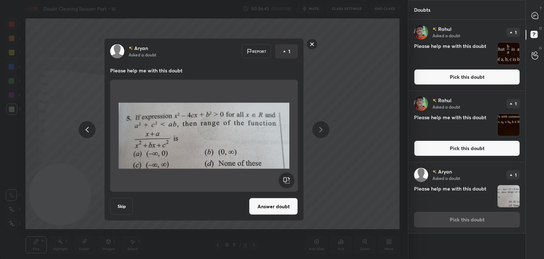
click at [266, 209] on button "Answer doubt" at bounding box center [273, 206] width 49 height 17
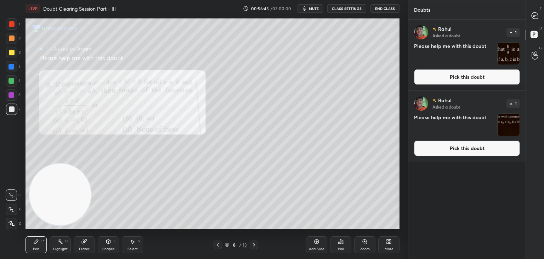
click at [471, 142] on button "Pick this doubt" at bounding box center [467, 148] width 106 height 16
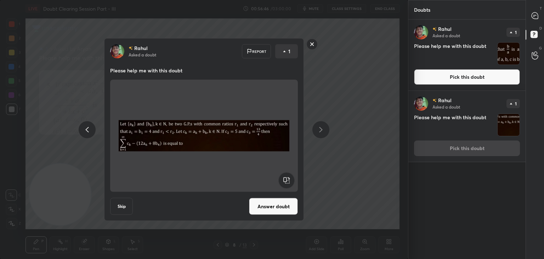
click at [284, 200] on button "Answer doubt" at bounding box center [273, 206] width 49 height 17
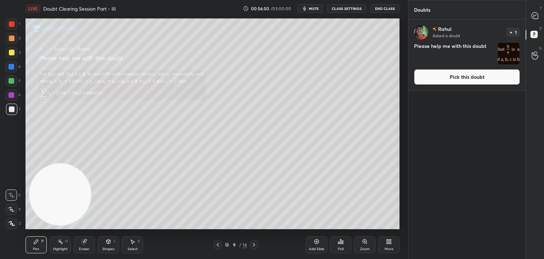
drag, startPoint x: 445, startPoint y: 79, endPoint x: 429, endPoint y: 80, distance: 15.6
click at [445, 79] on button "Pick this doubt" at bounding box center [467, 77] width 106 height 16
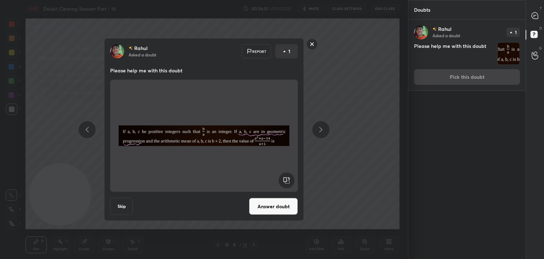
click at [270, 206] on button "Answer doubt" at bounding box center [273, 206] width 49 height 17
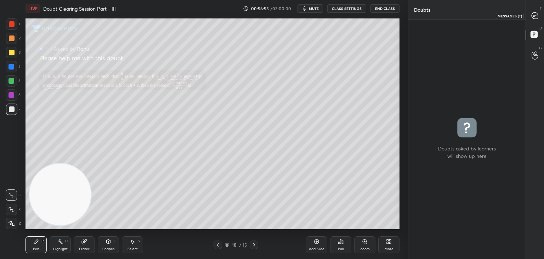
click at [534, 20] on div at bounding box center [535, 15] width 14 height 13
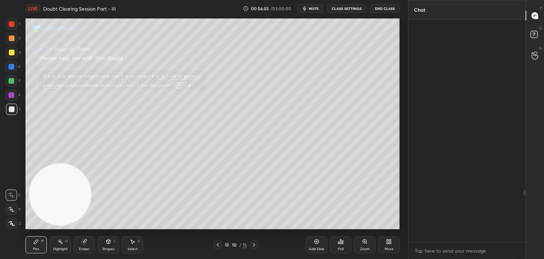
scroll to position [220, 115]
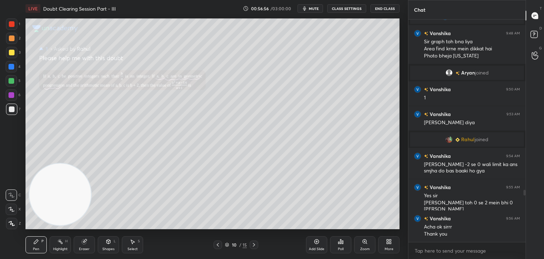
click at [217, 244] on icon at bounding box center [218, 245] width 6 height 6
click at [217, 243] on icon at bounding box center [218, 245] width 6 height 6
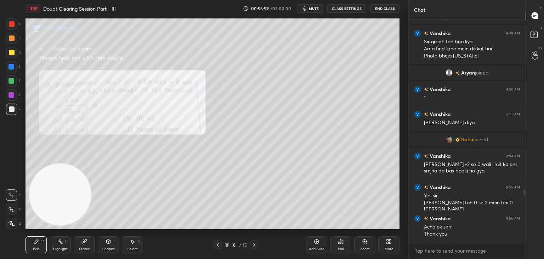
click at [364, 242] on icon at bounding box center [365, 241] width 6 height 6
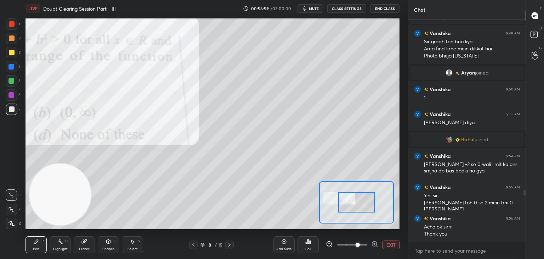
click at [356, 244] on span at bounding box center [352, 244] width 30 height 11
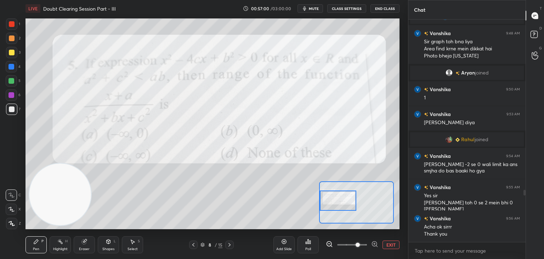
drag, startPoint x: 350, startPoint y: 208, endPoint x: 333, endPoint y: 204, distance: 17.0
click at [334, 205] on div at bounding box center [338, 200] width 37 height 20
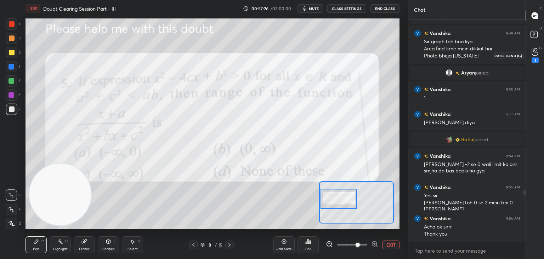
click at [538, 54] on icon at bounding box center [535, 52] width 7 height 8
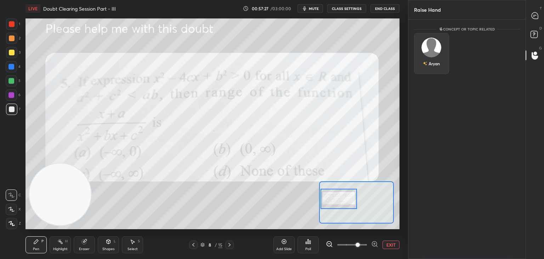
click at [434, 46] on img "grid" at bounding box center [432, 48] width 20 height 20
drag, startPoint x: 431, startPoint y: 69, endPoint x: 435, endPoint y: 64, distance: 6.5
click at [431, 68] on button "INVITE" at bounding box center [431, 68] width 29 height 9
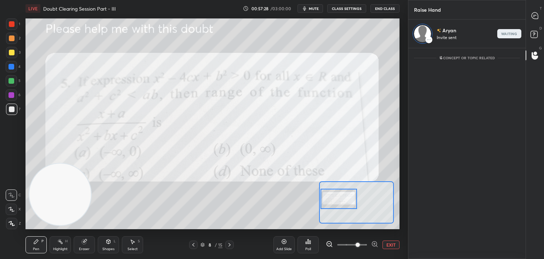
scroll to position [2, 2]
drag, startPoint x: 533, startPoint y: 22, endPoint x: 529, endPoint y: 23, distance: 4.1
click at [532, 22] on div "T Messages (T)" at bounding box center [535, 16] width 18 height 20
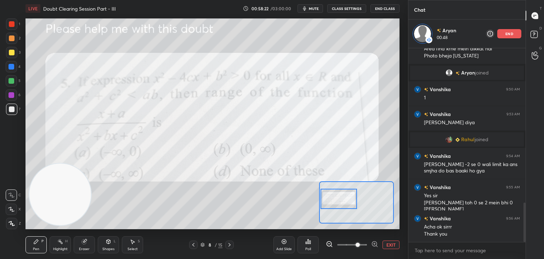
click at [389, 246] on button "EXIT" at bounding box center [391, 244] width 17 height 9
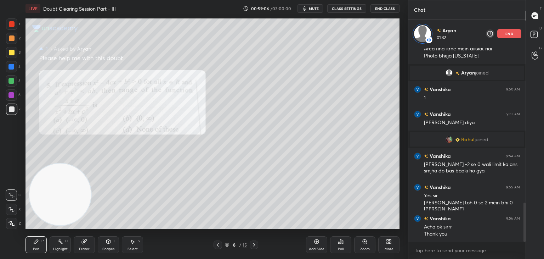
click at [89, 246] on div "Eraser" at bounding box center [84, 244] width 21 height 17
click at [38, 241] on div "Pen P" at bounding box center [36, 244] width 21 height 17
drag, startPoint x: 53, startPoint y: 191, endPoint x: 55, endPoint y: 46, distance: 145.0
click at [54, 159] on video at bounding box center [60, 190] width 62 height 62
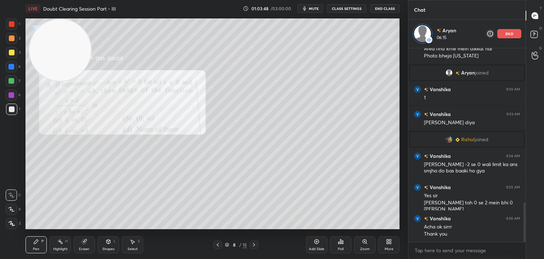
click at [251, 244] on div at bounding box center [254, 244] width 9 height 9
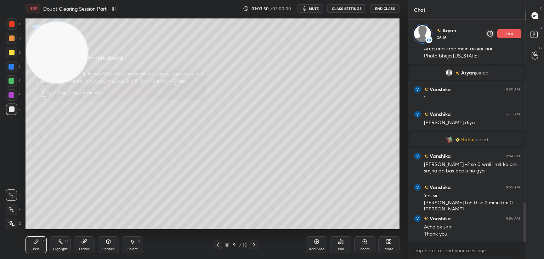
scroll to position [728, 0]
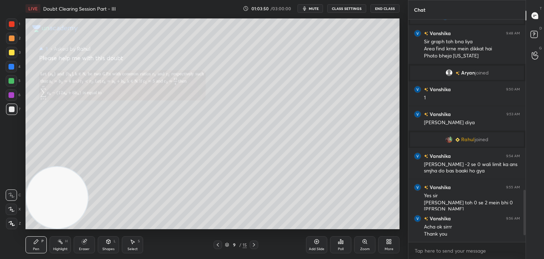
drag, startPoint x: 70, startPoint y: 76, endPoint x: 28, endPoint y: 257, distance: 185.5
click at [27, 0] on html "1 2 3 4 5 6 7 C X Z C X Z E E Erase all H H LIVE Doubt Clearing Session Part - …" at bounding box center [272, 0] width 544 height 0
click at [256, 243] on icon at bounding box center [254, 245] width 6 height 6
click at [218, 243] on icon at bounding box center [218, 245] width 6 height 6
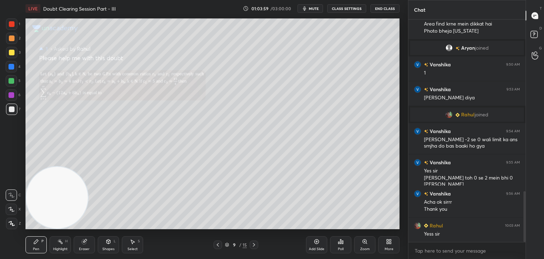
click at [364, 246] on div "Zoom" at bounding box center [364, 244] width 21 height 17
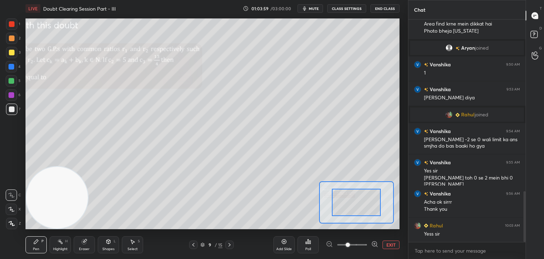
click at [363, 244] on span at bounding box center [352, 244] width 30 height 11
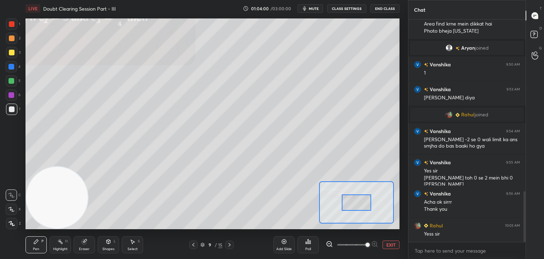
click at [366, 242] on span at bounding box center [368, 244] width 4 height 4
click at [358, 242] on span at bounding box center [352, 244] width 30 height 11
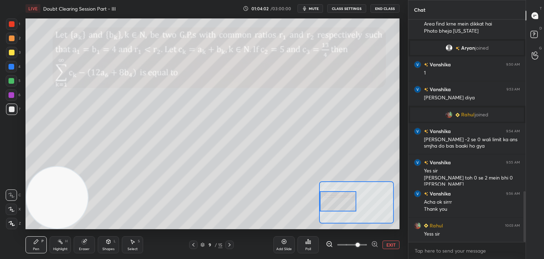
drag, startPoint x: 350, startPoint y: 191, endPoint x: 338, endPoint y: 190, distance: 12.1
click at [340, 193] on div at bounding box center [338, 201] width 37 height 20
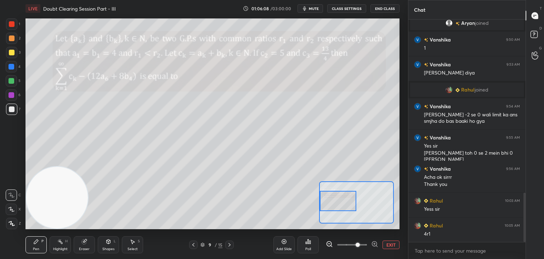
scroll to position [802, 0]
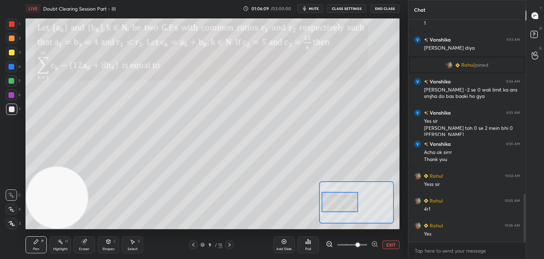
drag, startPoint x: 350, startPoint y: 204, endPoint x: 340, endPoint y: 192, distance: 15.6
click at [352, 204] on div at bounding box center [340, 202] width 37 height 20
click at [82, 246] on div "Eraser" at bounding box center [84, 244] width 21 height 17
click at [38, 244] on div "Pen P" at bounding box center [36, 244] width 21 height 17
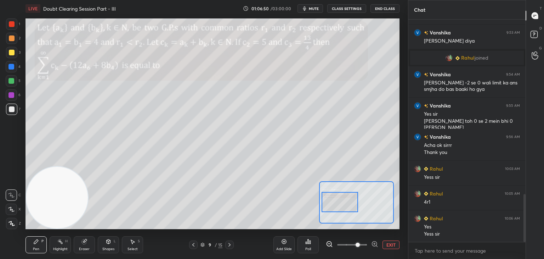
scroll to position [816, 0]
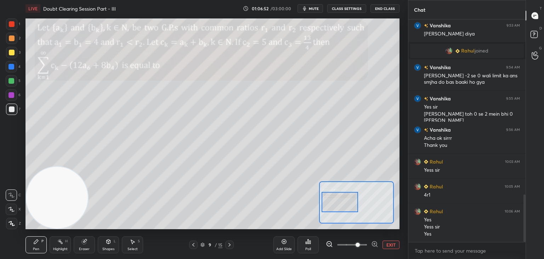
click at [389, 242] on button "EXIT" at bounding box center [391, 244] width 17 height 9
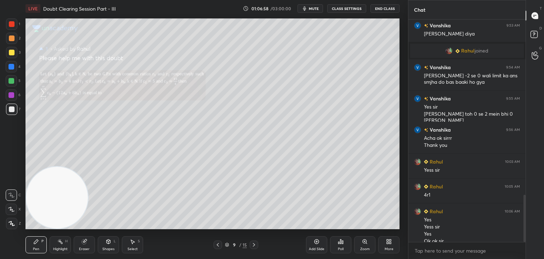
scroll to position [824, 0]
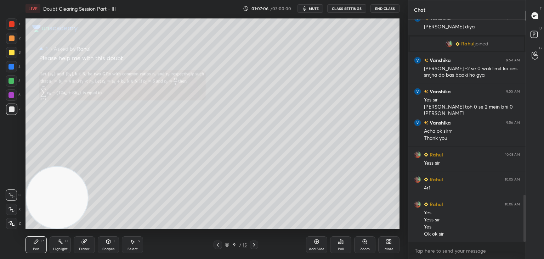
drag, startPoint x: 313, startPoint y: 7, endPoint x: 315, endPoint y: 4, distance: 3.8
click at [313, 7] on span "mute" at bounding box center [314, 8] width 10 height 5
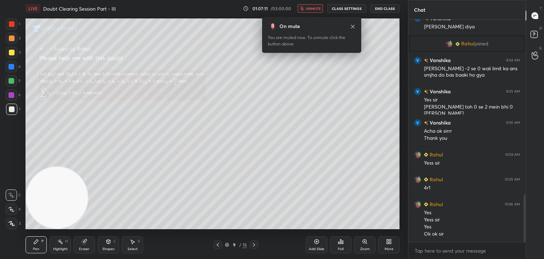
click at [314, 7] on span "unmute" at bounding box center [313, 8] width 15 height 5
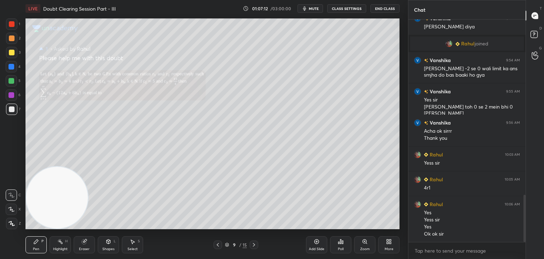
click at [254, 244] on icon at bounding box center [254, 245] width 6 height 6
click at [365, 247] on div "Zoom" at bounding box center [365, 249] width 10 height 4
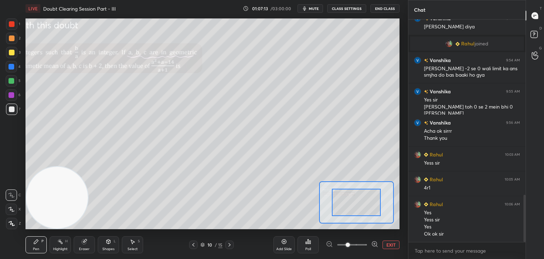
click at [360, 247] on span at bounding box center [352, 244] width 30 height 11
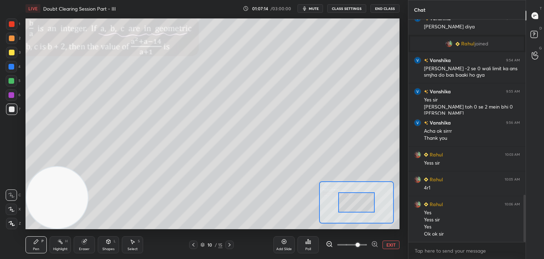
click at [342, 209] on div at bounding box center [356, 202] width 37 height 20
click at [348, 209] on div at bounding box center [356, 202] width 75 height 42
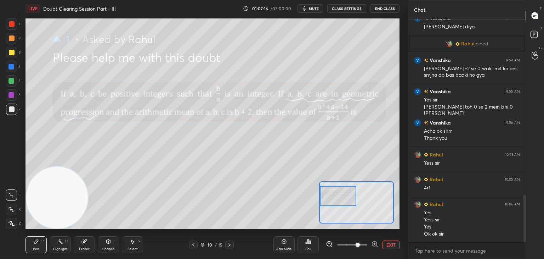
drag, startPoint x: 346, startPoint y: 201, endPoint x: 335, endPoint y: 192, distance: 14.6
click at [337, 191] on div at bounding box center [338, 196] width 37 height 20
drag, startPoint x: 314, startPoint y: 7, endPoint x: 310, endPoint y: 7, distance: 3.9
click at [314, 7] on span "mute" at bounding box center [314, 8] width 10 height 5
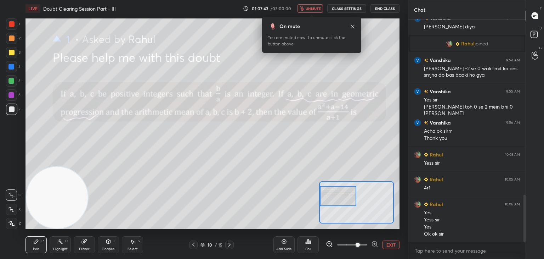
click at [313, 7] on span "unmute" at bounding box center [313, 8] width 15 height 5
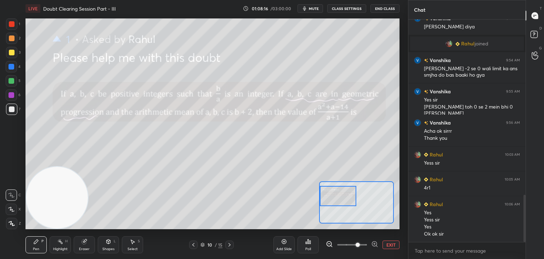
click at [310, 10] on span "mute" at bounding box center [314, 8] width 10 height 5
click at [313, 10] on span "unmute" at bounding box center [313, 8] width 15 height 5
drag, startPoint x: 345, startPoint y: 195, endPoint x: 341, endPoint y: 204, distance: 9.8
click at [341, 204] on div at bounding box center [338, 205] width 37 height 20
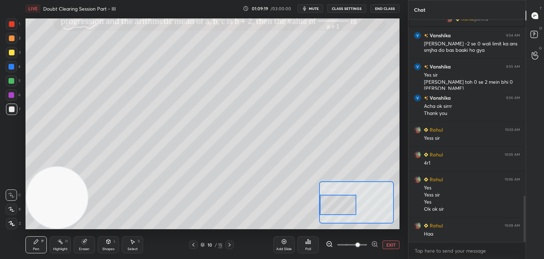
scroll to position [855, 0]
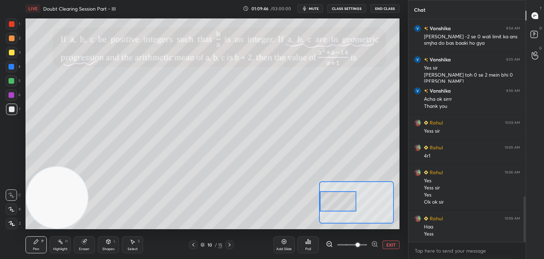
drag, startPoint x: 347, startPoint y: 200, endPoint x: 343, endPoint y: 196, distance: 5.5
click at [343, 196] on div at bounding box center [338, 201] width 37 height 20
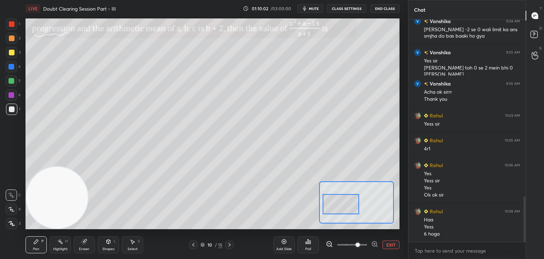
drag, startPoint x: 346, startPoint y: 196, endPoint x: 342, endPoint y: 195, distance: 4.6
click at [349, 199] on div at bounding box center [341, 204] width 37 height 20
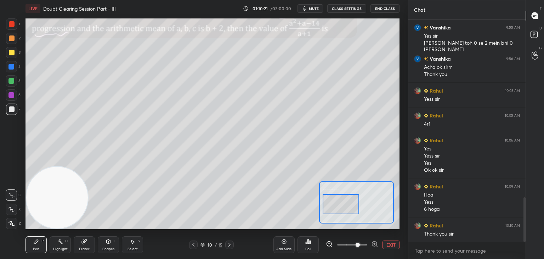
click at [227, 243] on icon at bounding box center [230, 245] width 6 height 6
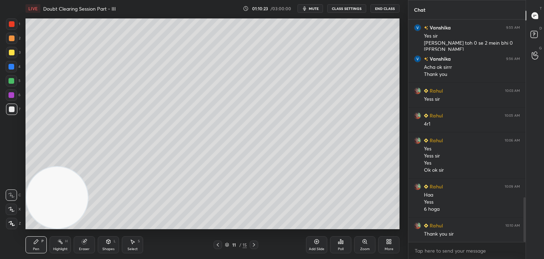
click at [218, 246] on icon at bounding box center [218, 245] width 6 height 6
click at [252, 247] on icon at bounding box center [254, 245] width 6 height 6
click at [252, 246] on icon at bounding box center [254, 245] width 6 height 6
click at [314, 8] on span "mute" at bounding box center [314, 8] width 10 height 5
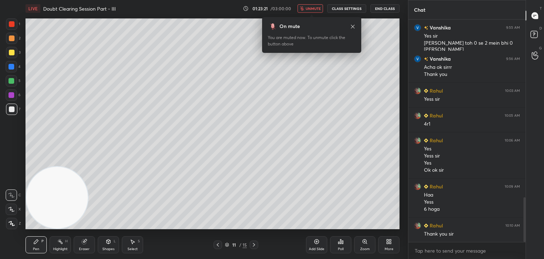
scroll to position [925, 0]
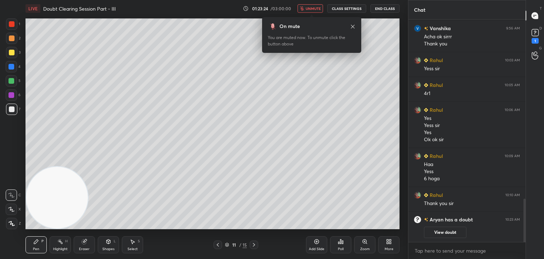
click at [215, 248] on div "Pen P Highlight H Eraser Shapes L Select S 11 / 15 Add Slide Poll Zoom More" at bounding box center [213, 244] width 374 height 28
click at [214, 243] on div at bounding box center [218, 244] width 9 height 9
drag, startPoint x: 428, startPoint y: 232, endPoint x: 435, endPoint y: 212, distance: 21.0
click at [428, 232] on button "View doubt" at bounding box center [445, 231] width 43 height 11
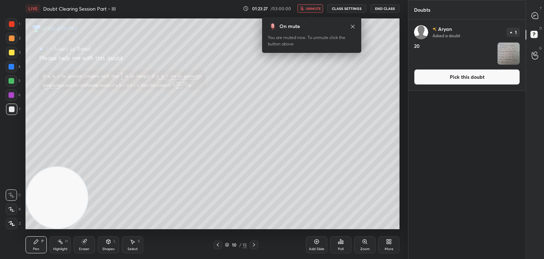
drag, startPoint x: 450, startPoint y: 79, endPoint x: 444, endPoint y: 81, distance: 6.3
click at [450, 79] on button "Pick this doubt" at bounding box center [467, 77] width 106 height 16
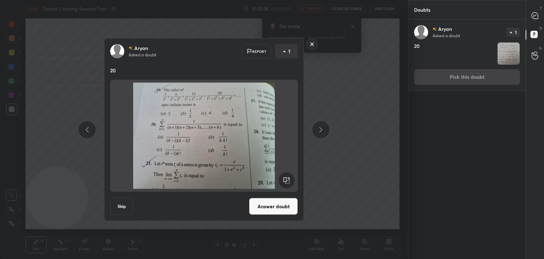
click at [275, 206] on button "Answer doubt" at bounding box center [273, 206] width 49 height 17
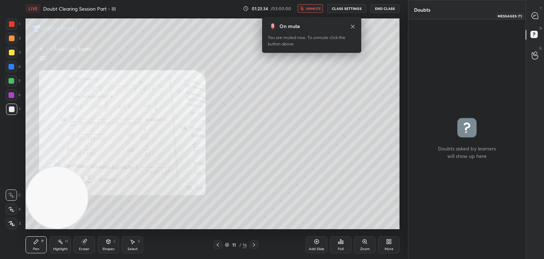
click at [535, 18] on div at bounding box center [535, 15] width 14 height 13
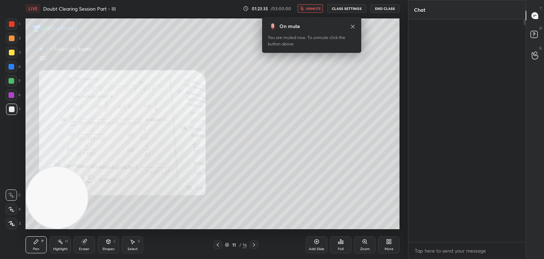
scroll to position [220, 115]
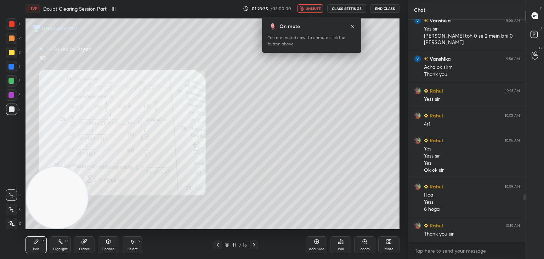
click at [312, 5] on button "unmute" at bounding box center [311, 8] width 26 height 9
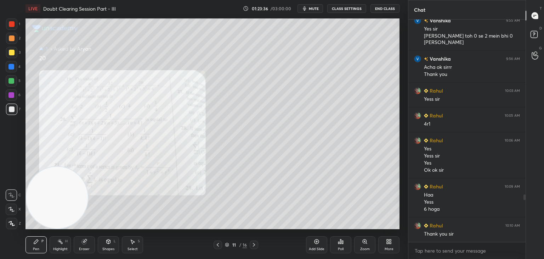
click at [360, 243] on div "Zoom" at bounding box center [364, 244] width 21 height 17
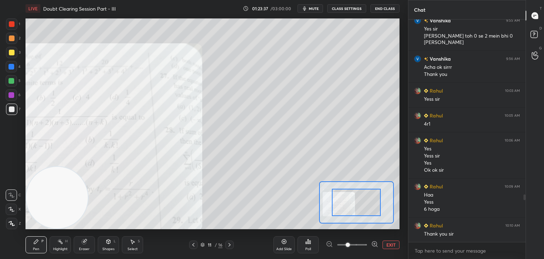
click at [361, 243] on span at bounding box center [352, 244] width 30 height 11
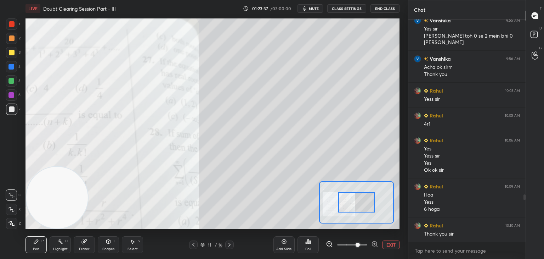
click at [360, 243] on span at bounding box center [358, 244] width 4 height 4
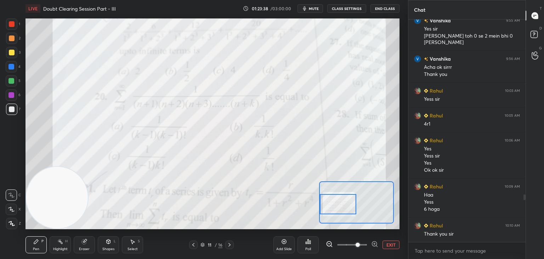
drag, startPoint x: 364, startPoint y: 207, endPoint x: 335, endPoint y: 204, distance: 29.8
click at [336, 208] on div at bounding box center [338, 204] width 37 height 20
drag, startPoint x: 534, startPoint y: 50, endPoint x: 528, endPoint y: 50, distance: 6.4
click at [534, 50] on icon at bounding box center [535, 52] width 7 height 8
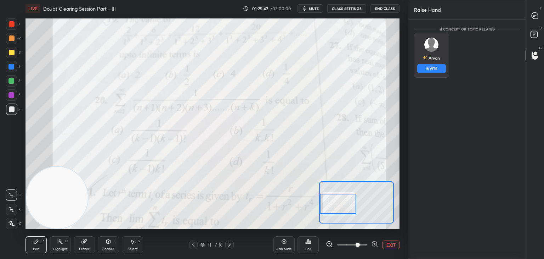
drag, startPoint x: 444, startPoint y: 51, endPoint x: 436, endPoint y: 60, distance: 12.0
click at [442, 51] on div "[DEMOGRAPHIC_DATA] INVITE" at bounding box center [431, 55] width 35 height 45
drag, startPoint x: 432, startPoint y: 70, endPoint x: 445, endPoint y: 52, distance: 22.1
click at [432, 69] on button "INVITE" at bounding box center [431, 68] width 29 height 9
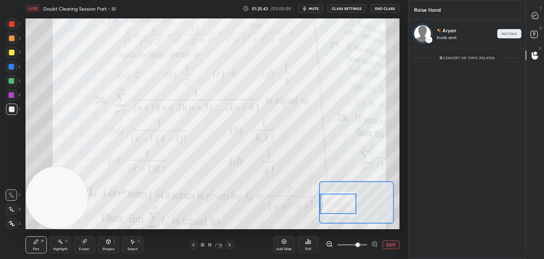
scroll to position [2, 2]
click at [534, 16] on icon at bounding box center [535, 15] width 6 height 6
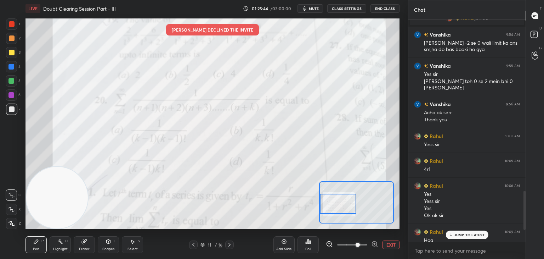
scroll to position [237, 115]
click at [454, 235] on div "JUMP TO LATEST" at bounding box center [467, 234] width 43 height 9
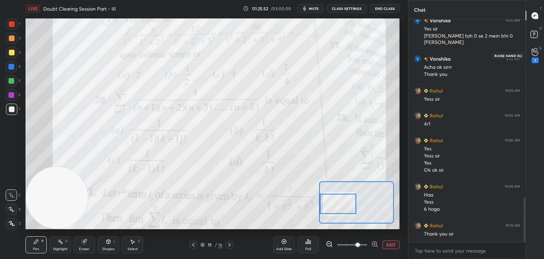
drag, startPoint x: 536, startPoint y: 56, endPoint x: 526, endPoint y: 59, distance: 10.4
click at [536, 55] on div "1" at bounding box center [535, 55] width 7 height 15
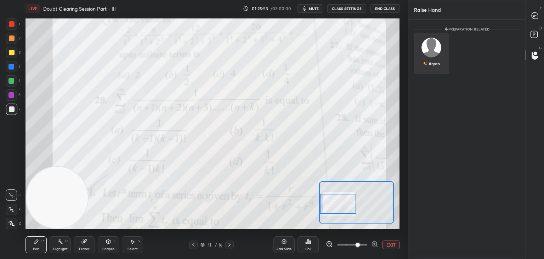
click at [433, 57] on div "Aryan" at bounding box center [431, 63] width 17 height 12
drag, startPoint x: 430, startPoint y: 67, endPoint x: 432, endPoint y: 62, distance: 4.6
click at [430, 66] on button "INVITE" at bounding box center [431, 68] width 29 height 9
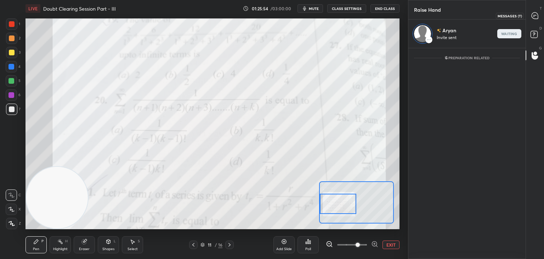
click at [537, 14] on icon at bounding box center [535, 15] width 6 height 6
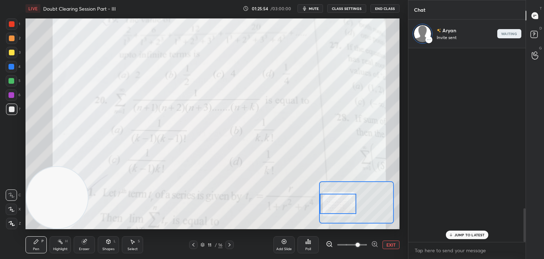
scroll to position [191, 115]
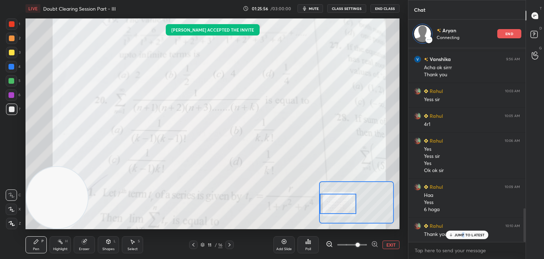
click at [464, 233] on p "JUMP TO LATEST" at bounding box center [470, 234] width 30 height 4
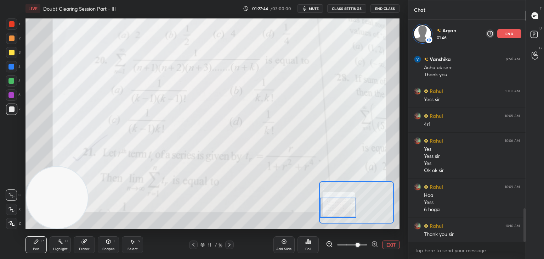
click at [340, 206] on div at bounding box center [338, 207] width 37 height 20
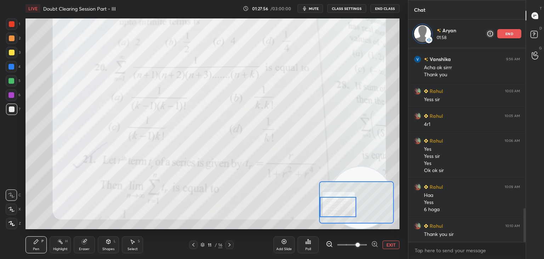
drag, startPoint x: 59, startPoint y: 185, endPoint x: 386, endPoint y: 174, distance: 326.6
click at [392, 185] on video at bounding box center [361, 198] width 62 height 62
click at [390, 243] on button "EXIT" at bounding box center [391, 244] width 17 height 9
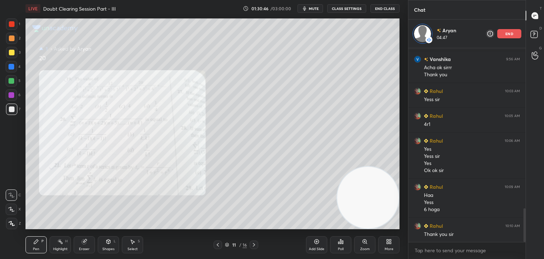
click at [78, 247] on div "Eraser" at bounding box center [84, 244] width 21 height 17
click at [13, 221] on span "Erase all" at bounding box center [11, 223] width 11 height 5
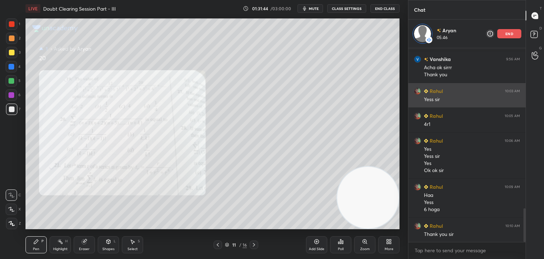
click at [439, 102] on div "Rahul 10:03 AM Yess sir" at bounding box center [467, 95] width 117 height 24
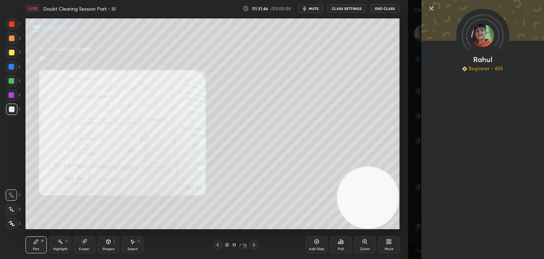
click at [417, 87] on div "Rahul Beginner • 455" at bounding box center [476, 129] width 136 height 259
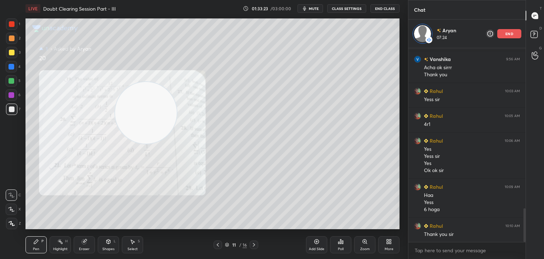
drag, startPoint x: 341, startPoint y: 189, endPoint x: 27, endPoint y: 11, distance: 361.4
click at [29, 12] on div "LIVE Doubt Clearing Session Part - III 01:33:23 / 03:00:00 mute CLASS SETTINGS …" at bounding box center [213, 129] width 380 height 259
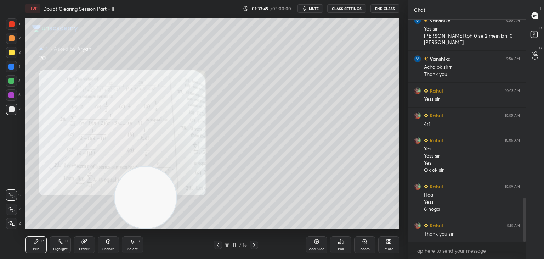
scroll to position [894, 0]
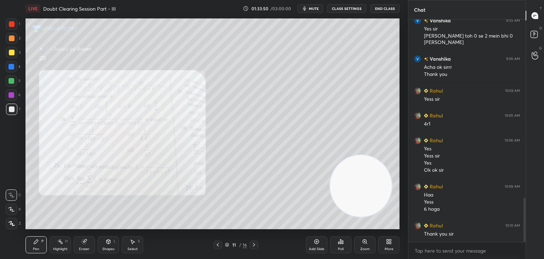
drag, startPoint x: 74, startPoint y: 77, endPoint x: 391, endPoint y: 184, distance: 335.0
click at [382, 192] on video at bounding box center [361, 186] width 62 height 62
click at [256, 243] on icon at bounding box center [254, 245] width 6 height 6
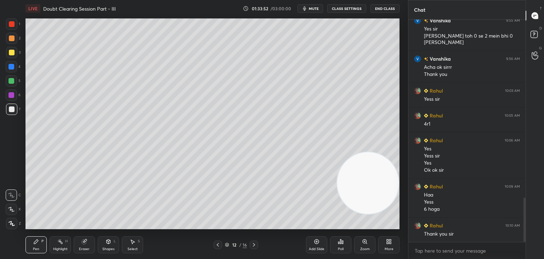
click at [255, 243] on icon at bounding box center [254, 245] width 6 height 6
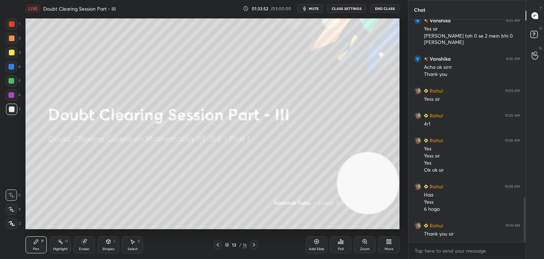
click at [218, 241] on div at bounding box center [218, 244] width 9 height 9
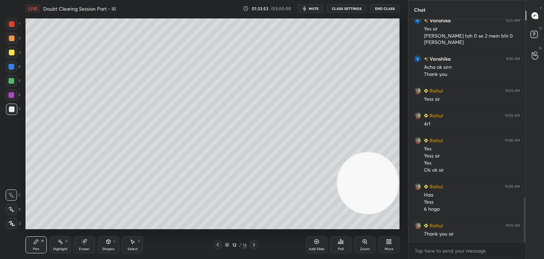
click at [316, 11] on button "mute" at bounding box center [311, 8] width 26 height 9
drag, startPoint x: 371, startPoint y: 181, endPoint x: 385, endPoint y: 213, distance: 35.3
click at [384, 212] on video at bounding box center [368, 184] width 62 height 62
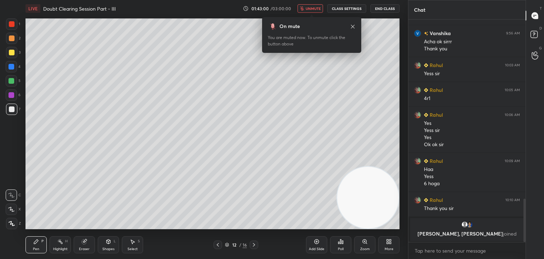
scroll to position [773, 0]
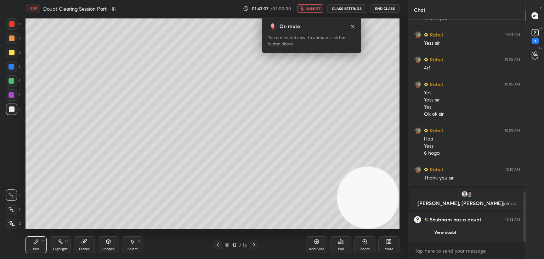
click at [218, 243] on icon at bounding box center [218, 245] width 2 height 4
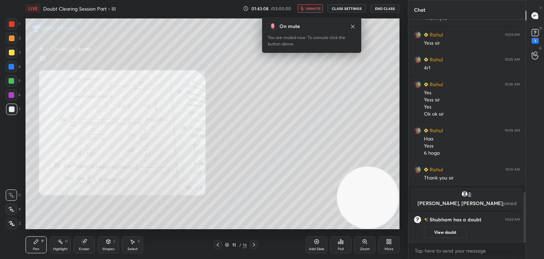
click at [452, 231] on button "View doubt" at bounding box center [445, 231] width 43 height 11
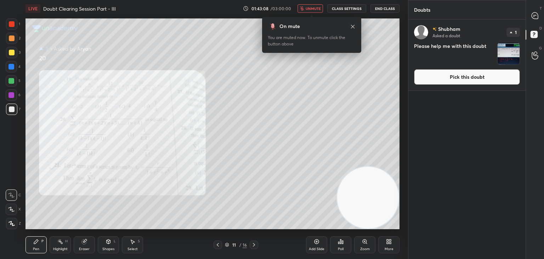
click at [456, 79] on button "Pick this doubt" at bounding box center [467, 77] width 106 height 16
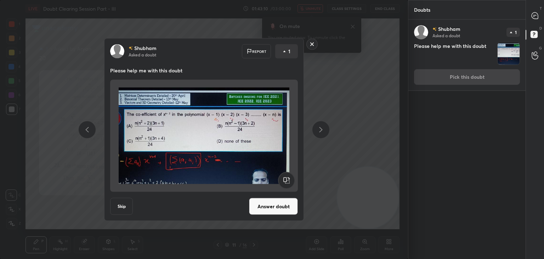
click at [268, 206] on button "Answer doubt" at bounding box center [273, 206] width 49 height 17
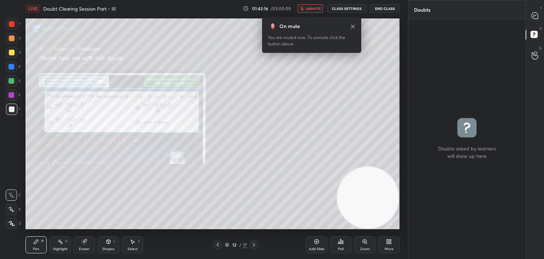
click at [529, 17] on div at bounding box center [535, 15] width 14 height 13
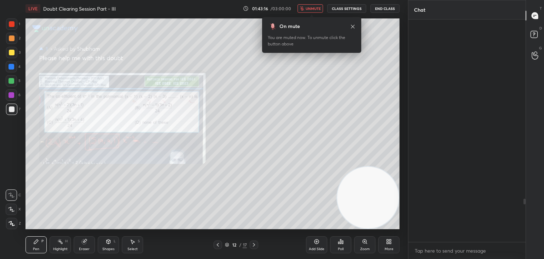
scroll to position [220, 115]
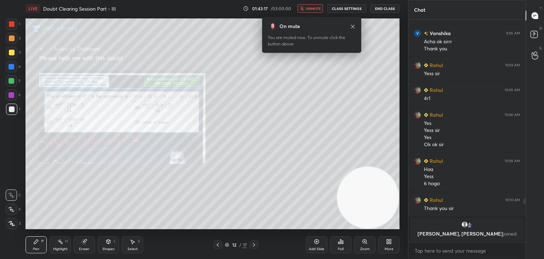
click at [354, 247] on div "Zoom" at bounding box center [364, 244] width 21 height 17
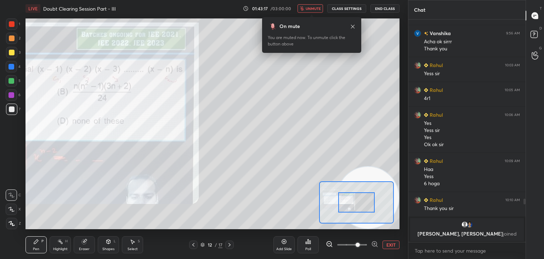
click at [354, 247] on span at bounding box center [352, 244] width 30 height 11
click at [356, 246] on span at bounding box center [358, 244] width 4 height 4
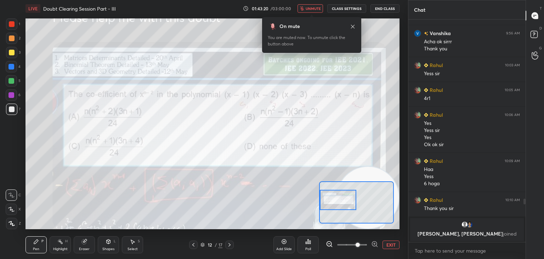
drag, startPoint x: 345, startPoint y: 199, endPoint x: 342, endPoint y: 196, distance: 4.0
click at [342, 196] on div at bounding box center [338, 200] width 37 height 20
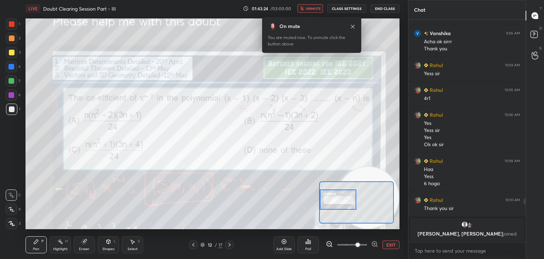
click at [309, 8] on span "unmute" at bounding box center [313, 8] width 15 height 5
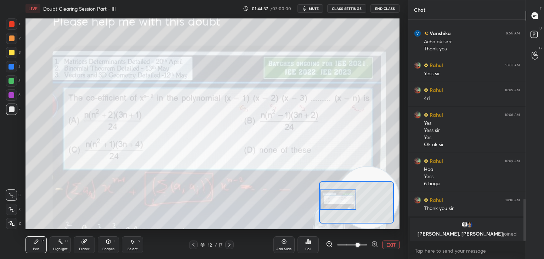
scroll to position [945, 0]
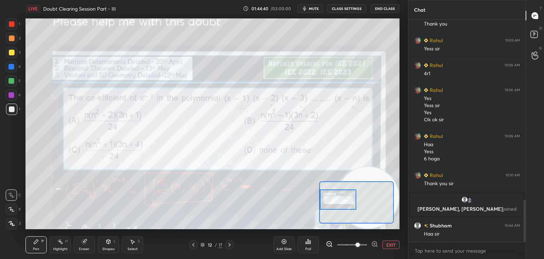
click at [394, 244] on button "EXIT" at bounding box center [391, 244] width 17 height 9
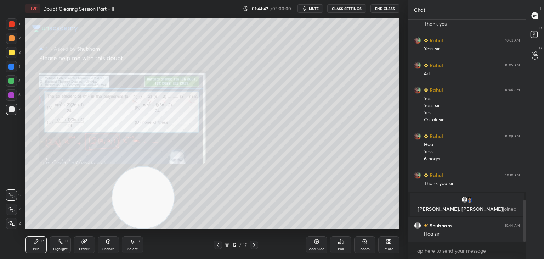
drag, startPoint x: 360, startPoint y: 201, endPoint x: 44, endPoint y: 241, distance: 318.6
click at [45, 241] on div "LIVE Doubt Clearing Session Part - III 01:44:42 / 03:00:00 mute CLASS SETTINGS …" at bounding box center [213, 129] width 380 height 259
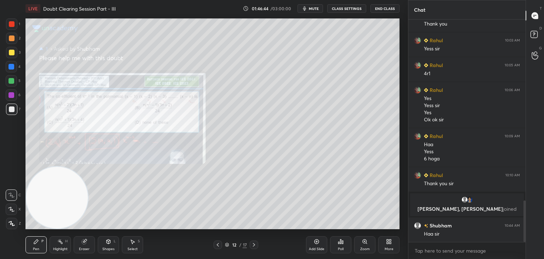
scroll to position [970, 0]
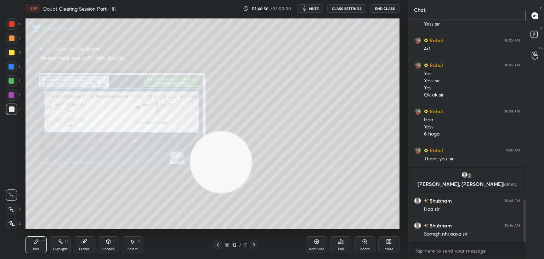
drag, startPoint x: 58, startPoint y: 198, endPoint x: 350, endPoint y: 136, distance: 298.2
click at [252, 134] on video at bounding box center [221, 162] width 62 height 62
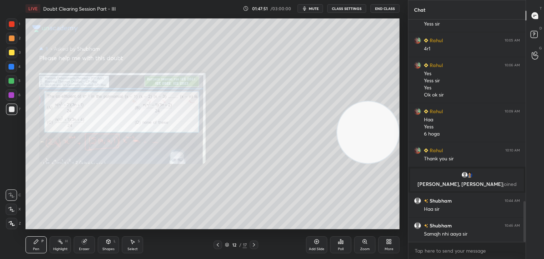
scroll to position [994, 0]
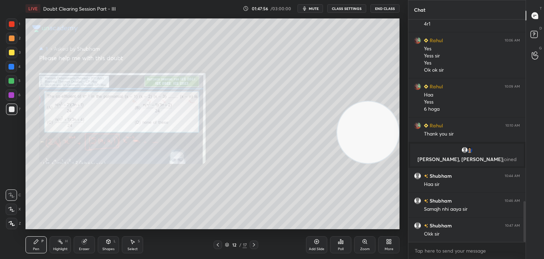
click at [255, 241] on div at bounding box center [254, 244] width 9 height 9
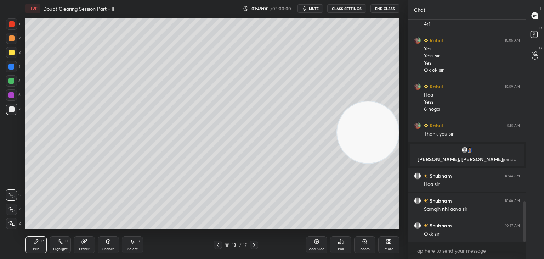
click at [308, 9] on button "mute" at bounding box center [311, 8] width 26 height 9
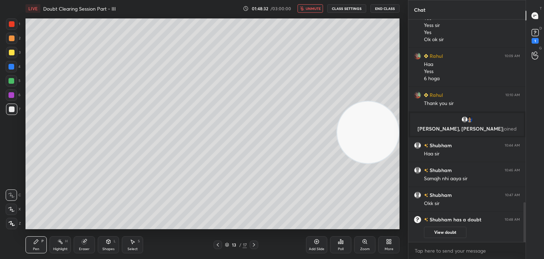
click at [217, 245] on icon at bounding box center [218, 245] width 6 height 6
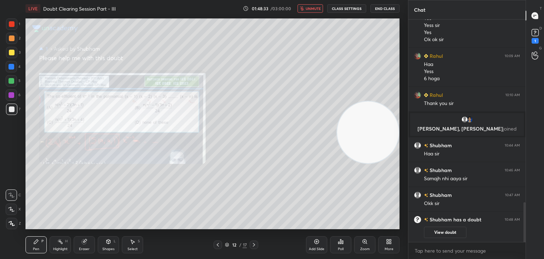
click at [434, 231] on button "View doubt" at bounding box center [445, 231] width 43 height 11
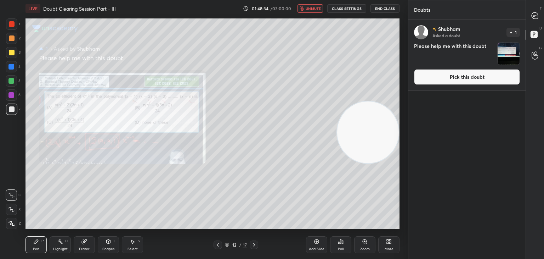
click at [444, 79] on button "Pick this doubt" at bounding box center [467, 77] width 106 height 16
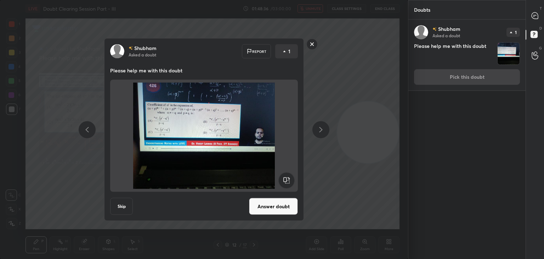
click at [273, 208] on button "Answer doubt" at bounding box center [273, 206] width 49 height 17
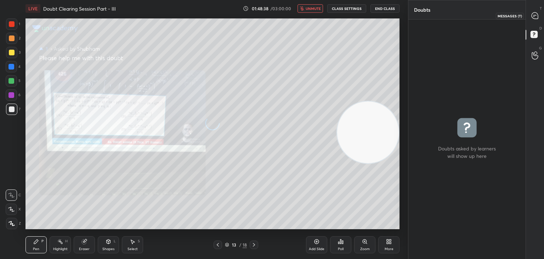
click at [534, 17] on icon at bounding box center [535, 15] width 7 height 7
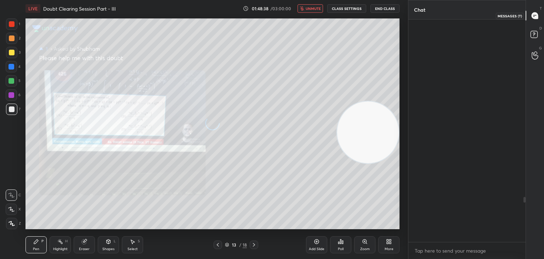
scroll to position [220, 115]
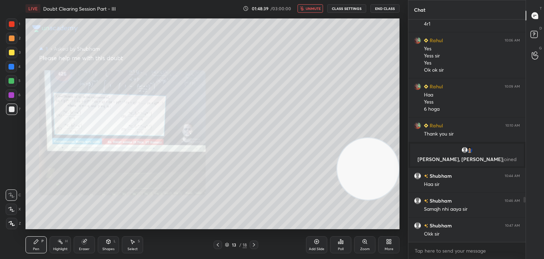
drag, startPoint x: 374, startPoint y: 159, endPoint x: 388, endPoint y: 217, distance: 60.2
click at [388, 200] on video at bounding box center [368, 169] width 62 height 62
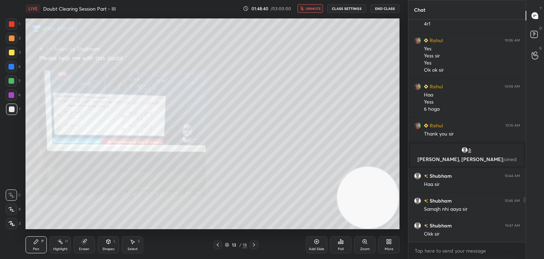
click at [360, 246] on div "Zoom" at bounding box center [364, 244] width 21 height 17
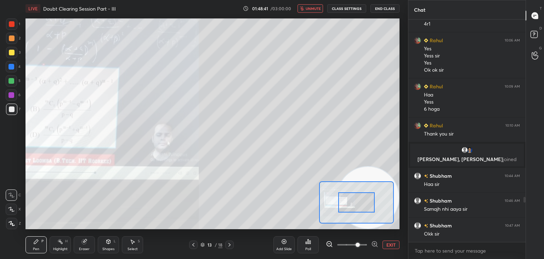
click at [359, 246] on span at bounding box center [352, 244] width 30 height 11
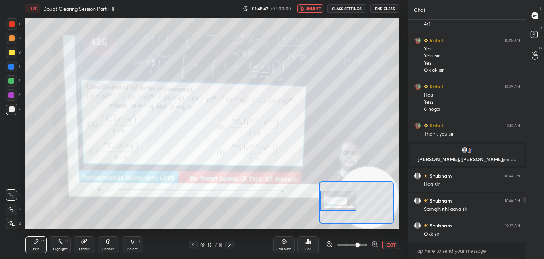
drag, startPoint x: 349, startPoint y: 202, endPoint x: 324, endPoint y: 202, distance: 24.5
click at [325, 202] on div at bounding box center [338, 200] width 37 height 20
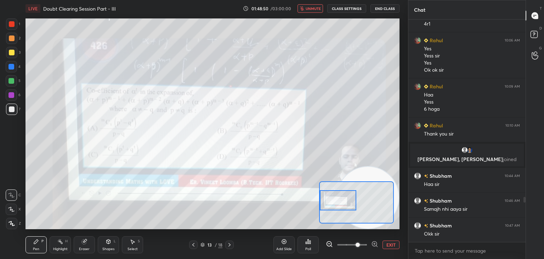
click at [313, 7] on span "unmute" at bounding box center [313, 8] width 15 height 5
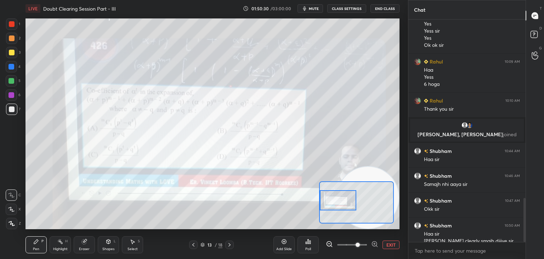
scroll to position [904, 0]
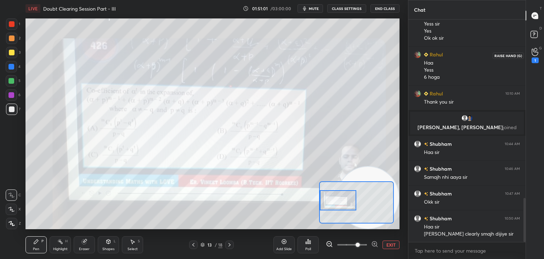
drag, startPoint x: 537, startPoint y: 52, endPoint x: 529, endPoint y: 49, distance: 9.2
click at [536, 52] on icon at bounding box center [535, 52] width 7 height 8
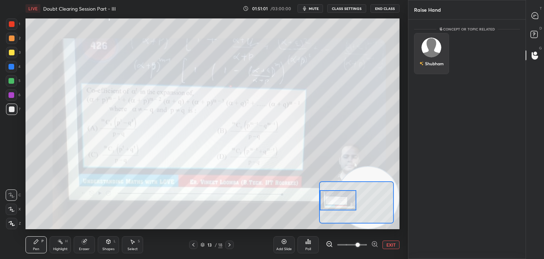
click at [441, 50] on div "Shubham" at bounding box center [431, 53] width 35 height 41
drag, startPoint x: 437, startPoint y: 65, endPoint x: 445, endPoint y: 58, distance: 10.3
click at [437, 65] on button "INVITE" at bounding box center [431, 68] width 29 height 9
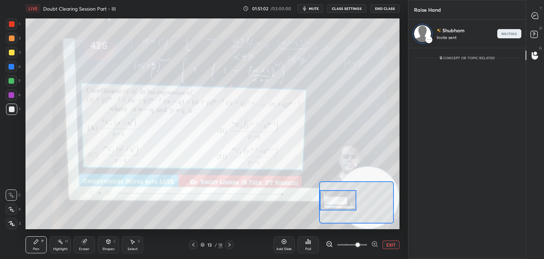
scroll to position [2, 2]
click at [537, 23] on div "T Messages (T)" at bounding box center [535, 16] width 18 height 20
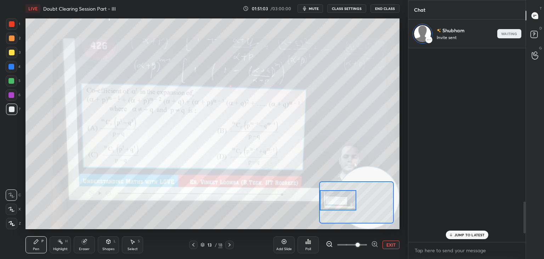
scroll to position [191, 115]
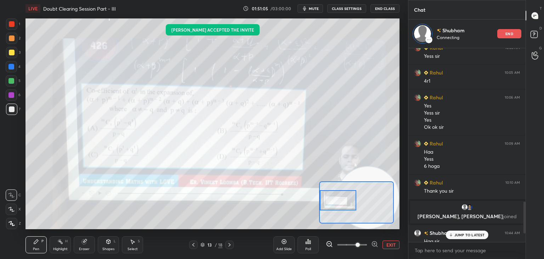
click at [456, 234] on p "JUMP TO LATEST" at bounding box center [470, 234] width 30 height 4
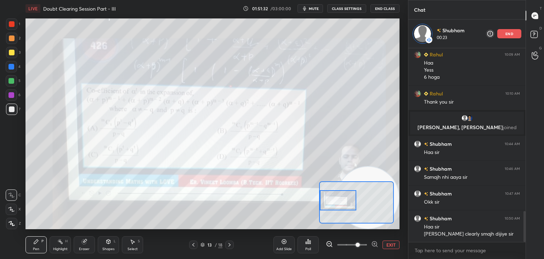
click at [82, 239] on icon at bounding box center [85, 241] width 6 height 6
drag, startPoint x: 10, startPoint y: 220, endPoint x: 22, endPoint y: 213, distance: 14.3
click at [10, 220] on div "Erase all" at bounding box center [11, 223] width 11 height 11
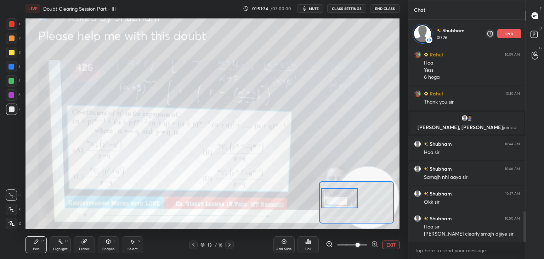
click at [337, 199] on div at bounding box center [339, 198] width 37 height 20
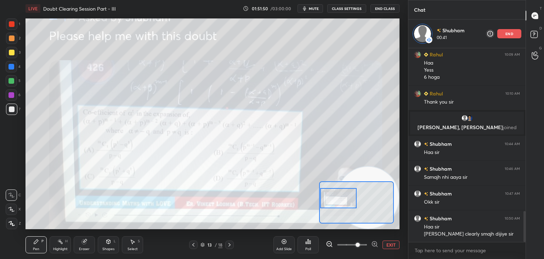
click at [384, 244] on button "EXIT" at bounding box center [391, 244] width 17 height 9
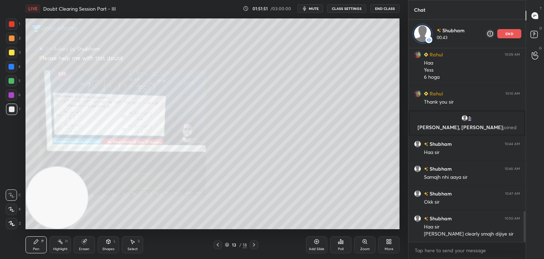
drag, startPoint x: 376, startPoint y: 214, endPoint x: 35, endPoint y: 236, distance: 340.9
click at [51, 238] on div "LIVE Doubt Clearing Session Part - III 01:51:51 / 03:00:00 mute CLASS SETTINGS …" at bounding box center [213, 129] width 380 height 259
click at [366, 247] on div "Zoom" at bounding box center [365, 249] width 10 height 4
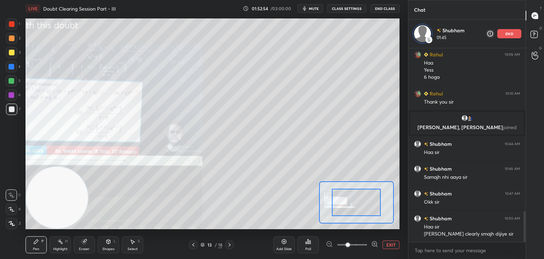
click at [363, 247] on span at bounding box center [352, 244] width 30 height 11
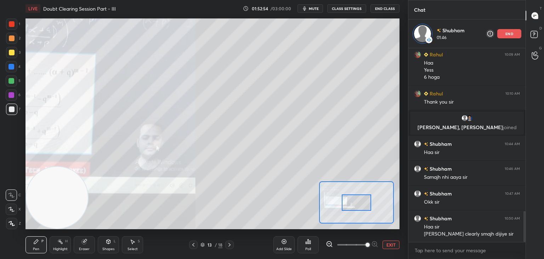
drag, startPoint x: 364, startPoint y: 246, endPoint x: 364, endPoint y: 231, distance: 14.5
click at [366, 245] on span at bounding box center [368, 244] width 4 height 4
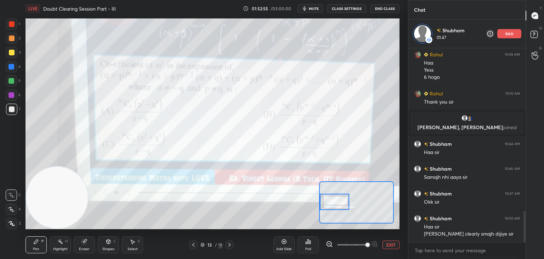
drag, startPoint x: 365, startPoint y: 203, endPoint x: 336, endPoint y: 202, distance: 29.4
click at [336, 202] on div at bounding box center [334, 201] width 29 height 16
click at [393, 244] on button "EXIT" at bounding box center [391, 244] width 17 height 9
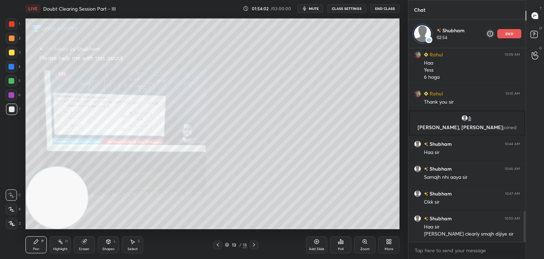
click at [362, 244] on icon at bounding box center [365, 241] width 6 height 6
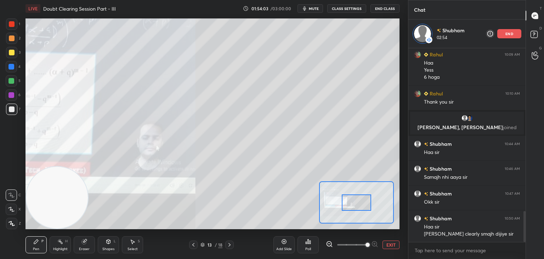
drag, startPoint x: 363, startPoint y: 246, endPoint x: 364, endPoint y: 240, distance: 6.1
click at [366, 246] on span at bounding box center [368, 244] width 4 height 4
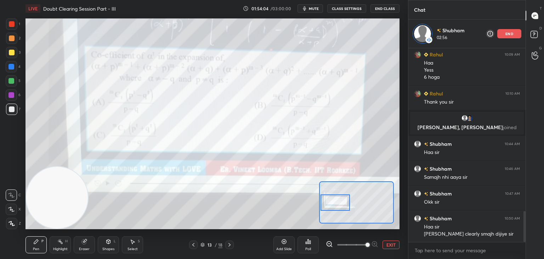
drag, startPoint x: 353, startPoint y: 204, endPoint x: 339, endPoint y: 200, distance: 14.3
click at [340, 204] on div at bounding box center [335, 202] width 29 height 16
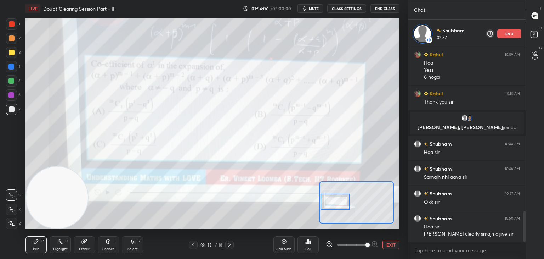
click at [10, 24] on div at bounding box center [12, 24] width 6 height 6
click at [390, 245] on button "EXIT" at bounding box center [391, 244] width 17 height 9
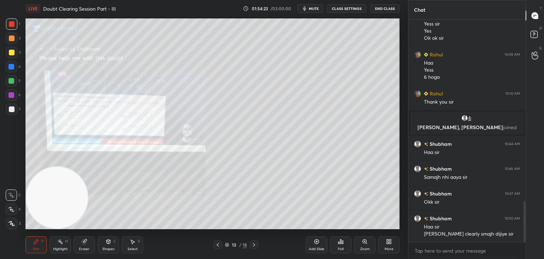
scroll to position [1010, 0]
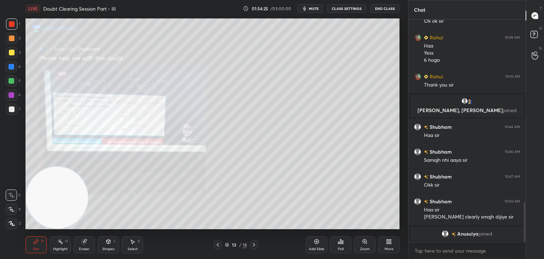
click at [255, 243] on icon at bounding box center [254, 245] width 6 height 6
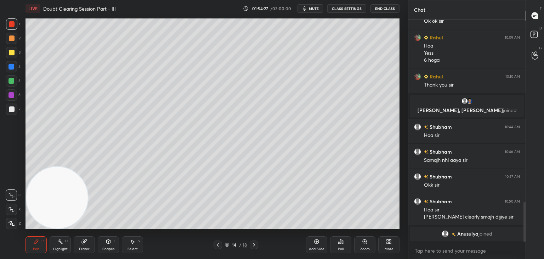
click at [306, 7] on icon "button" at bounding box center [305, 9] width 6 height 6
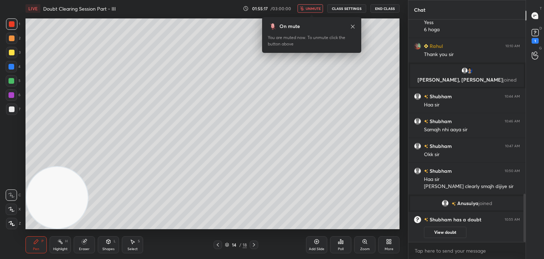
scroll to position [801, 0]
click at [216, 246] on icon at bounding box center [218, 245] width 6 height 6
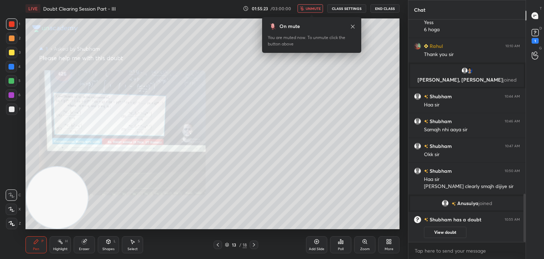
click at [442, 230] on button "View doubt" at bounding box center [445, 231] width 43 height 11
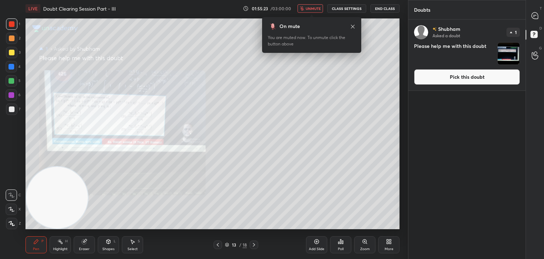
drag, startPoint x: 450, startPoint y: 76, endPoint x: 441, endPoint y: 77, distance: 8.9
click at [448, 75] on button "Pick this doubt" at bounding box center [467, 77] width 106 height 16
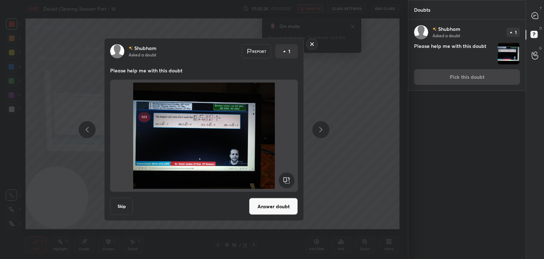
click at [281, 210] on button "Answer doubt" at bounding box center [273, 206] width 49 height 17
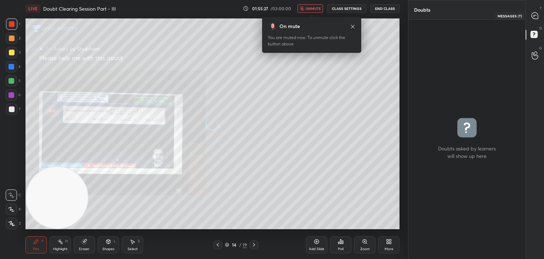
click at [535, 10] on div at bounding box center [535, 15] width 14 height 13
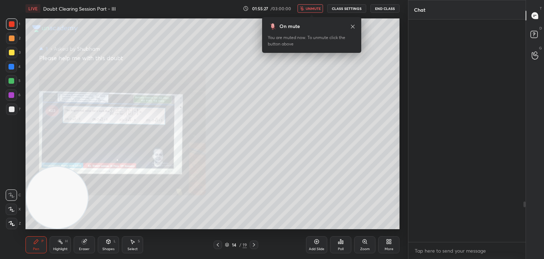
scroll to position [220, 115]
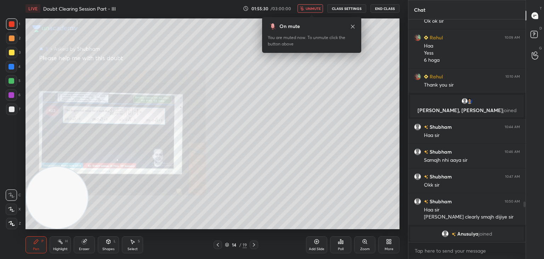
click at [363, 250] on div "Zoom" at bounding box center [364, 244] width 21 height 17
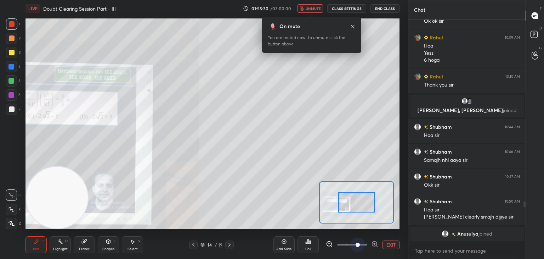
drag, startPoint x: 359, startPoint y: 246, endPoint x: 363, endPoint y: 227, distance: 19.5
click at [360, 243] on span at bounding box center [358, 244] width 4 height 4
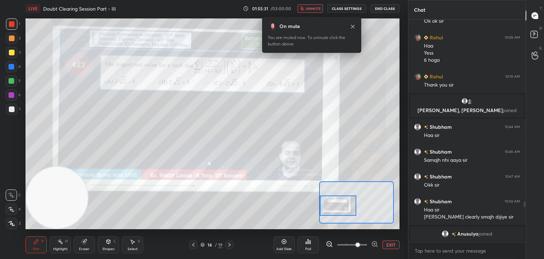
drag, startPoint x: 358, startPoint y: 202, endPoint x: 330, endPoint y: 200, distance: 28.1
click at [334, 206] on div at bounding box center [338, 205] width 37 height 20
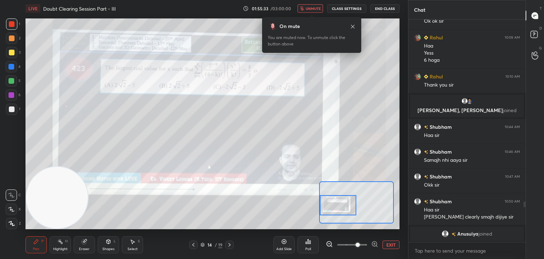
click at [312, 7] on span "unmute" at bounding box center [313, 8] width 15 height 5
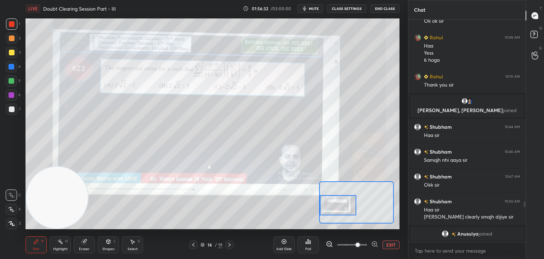
click at [394, 245] on button "EXIT" at bounding box center [391, 244] width 17 height 9
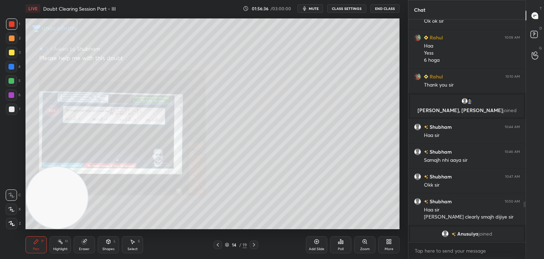
click at [13, 108] on div at bounding box center [12, 109] width 6 height 6
click at [359, 240] on div "Zoom" at bounding box center [364, 244] width 21 height 17
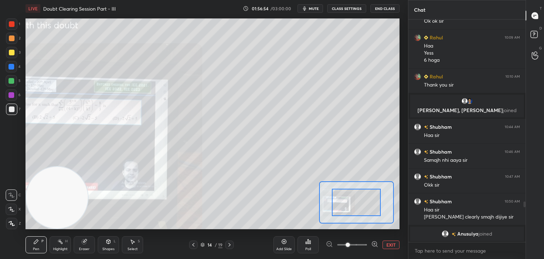
click at [361, 244] on span at bounding box center [352, 244] width 30 height 11
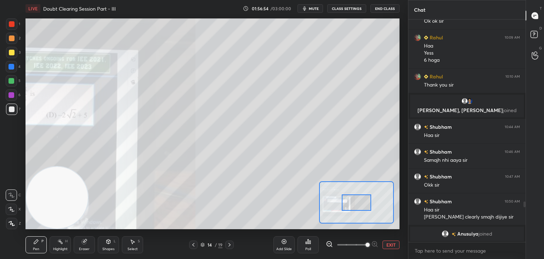
click at [366, 244] on span at bounding box center [368, 244] width 4 height 4
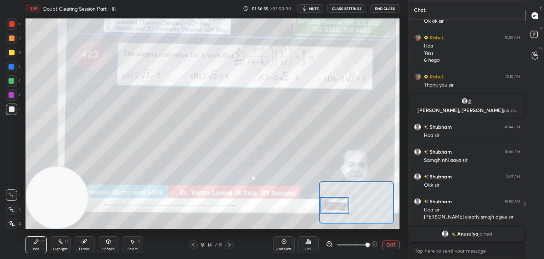
drag, startPoint x: 364, startPoint y: 200, endPoint x: 340, endPoint y: 203, distance: 24.0
click at [340, 204] on div at bounding box center [334, 205] width 29 height 16
click at [391, 246] on button "EXIT" at bounding box center [391, 244] width 17 height 9
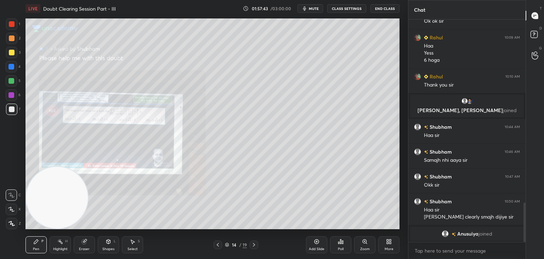
scroll to position [1028, 0]
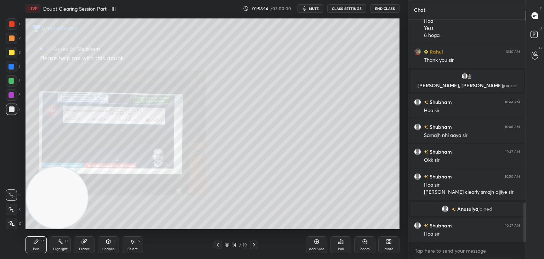
click at [90, 241] on div "Eraser" at bounding box center [84, 244] width 21 height 17
click at [33, 241] on icon at bounding box center [36, 241] width 6 height 6
click at [361, 246] on div "Zoom" at bounding box center [364, 244] width 21 height 17
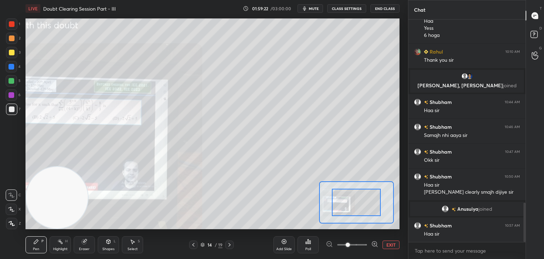
click at [361, 246] on span at bounding box center [352, 244] width 30 height 11
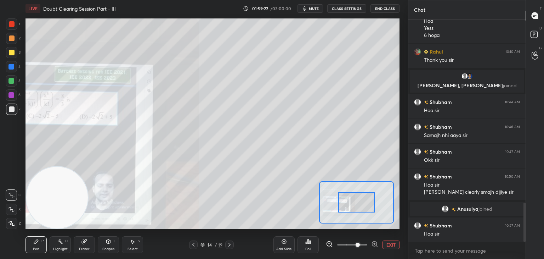
click at [360, 245] on span at bounding box center [358, 244] width 4 height 4
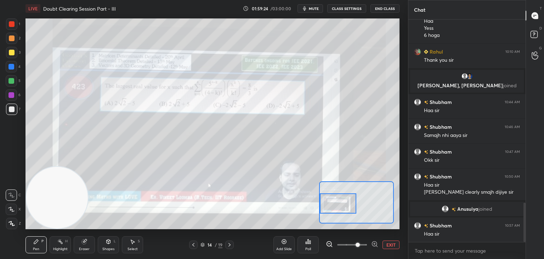
drag, startPoint x: 362, startPoint y: 202, endPoint x: 330, endPoint y: 203, distance: 32.6
click at [330, 203] on div at bounding box center [338, 203] width 37 height 20
click at [387, 245] on button "EXIT" at bounding box center [391, 244] width 17 height 9
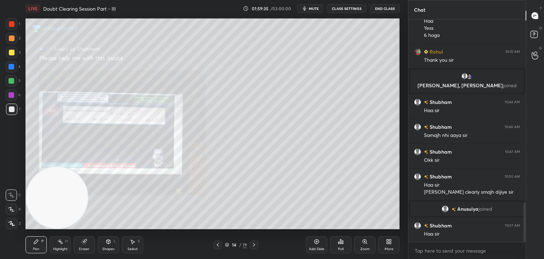
drag, startPoint x: 89, startPoint y: 247, endPoint x: 111, endPoint y: 231, distance: 26.9
click at [88, 246] on div "Eraser" at bounding box center [84, 244] width 21 height 17
click at [37, 242] on icon at bounding box center [36, 241] width 6 height 6
click at [84, 242] on div "Eraser" at bounding box center [84, 244] width 21 height 17
click at [38, 243] on icon at bounding box center [36, 241] width 6 height 6
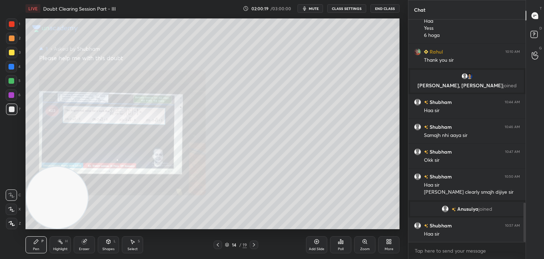
scroll to position [1053, 0]
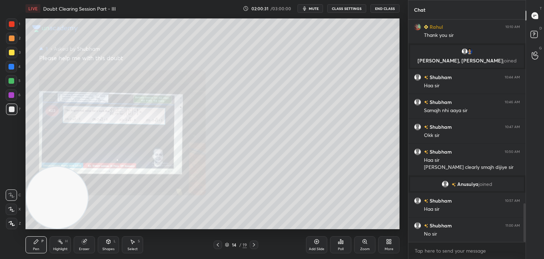
click at [254, 245] on icon at bounding box center [254, 245] width 6 height 6
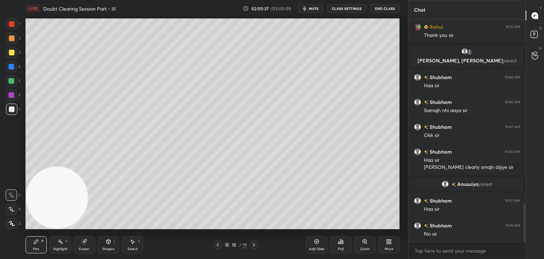
click at [218, 242] on div at bounding box center [218, 244] width 9 height 9
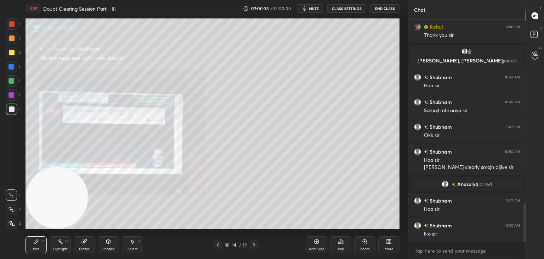
click at [252, 246] on icon at bounding box center [254, 245] width 6 height 6
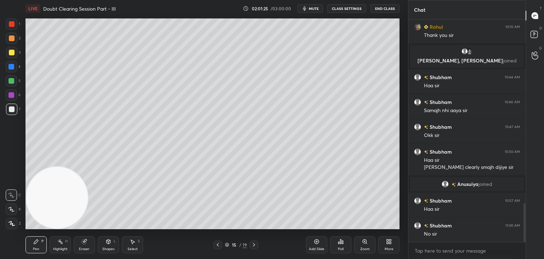
click at [221, 242] on div at bounding box center [218, 244] width 9 height 9
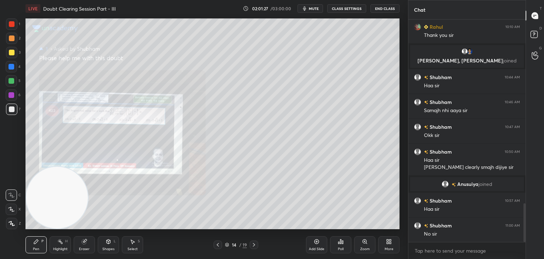
scroll to position [1078, 0]
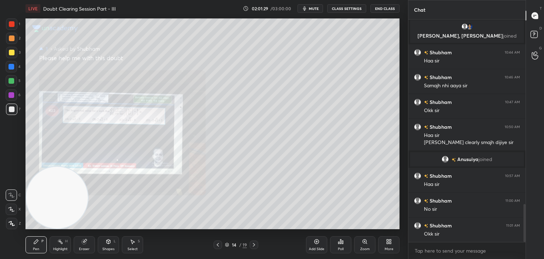
click at [252, 244] on icon at bounding box center [254, 245] width 6 height 6
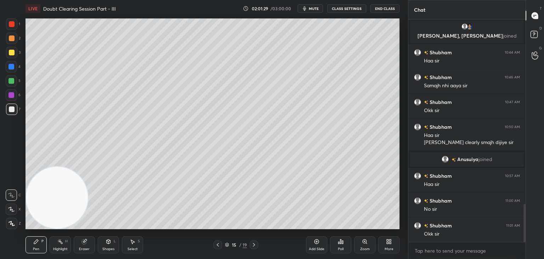
click at [253, 245] on icon at bounding box center [254, 245] width 6 height 6
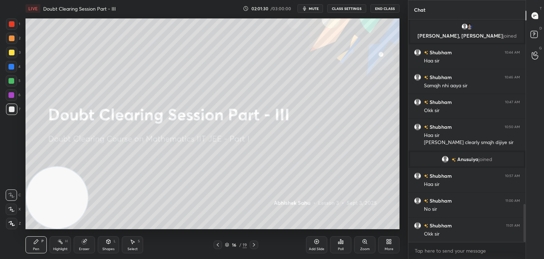
click at [219, 246] on icon at bounding box center [218, 245] width 6 height 6
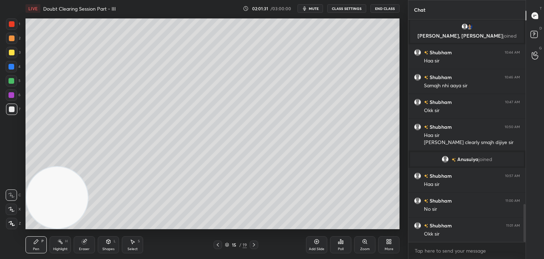
click at [310, 246] on div "Add Slide" at bounding box center [316, 244] width 21 height 17
click at [308, 9] on icon "button" at bounding box center [305, 9] width 6 height 6
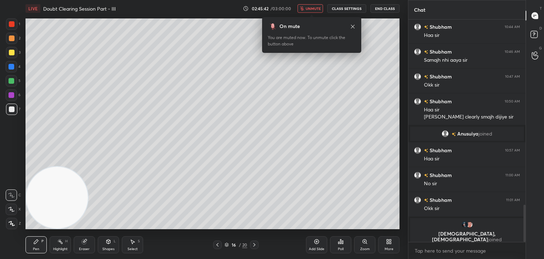
scroll to position [900, 0]
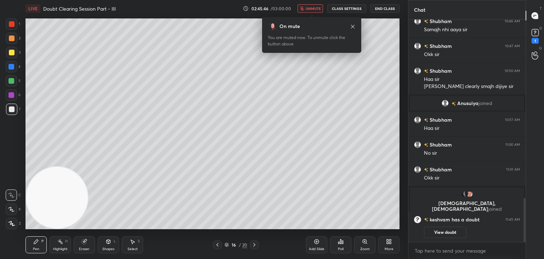
click at [217, 243] on icon at bounding box center [218, 245] width 6 height 6
drag, startPoint x: 449, startPoint y: 234, endPoint x: 445, endPoint y: 226, distance: 8.9
click at [447, 233] on button "View doubt" at bounding box center [445, 231] width 43 height 11
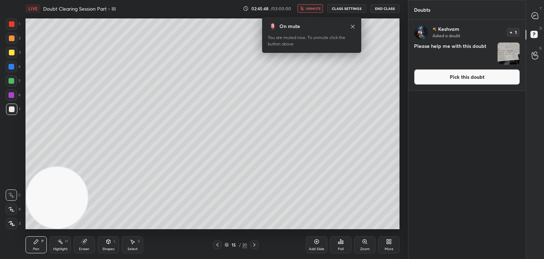
drag, startPoint x: 453, startPoint y: 78, endPoint x: 442, endPoint y: 79, distance: 11.0
click at [453, 78] on button "Pick this doubt" at bounding box center [467, 77] width 106 height 16
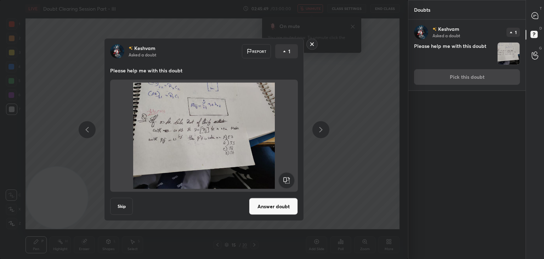
drag, startPoint x: 271, startPoint y: 209, endPoint x: 268, endPoint y: 206, distance: 4.3
click at [270, 209] on button "Answer doubt" at bounding box center [273, 206] width 49 height 17
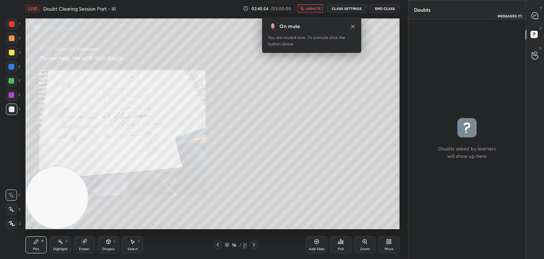
drag, startPoint x: 536, startPoint y: 17, endPoint x: 528, endPoint y: 18, distance: 7.5
click at [534, 17] on icon at bounding box center [535, 15] width 6 height 6
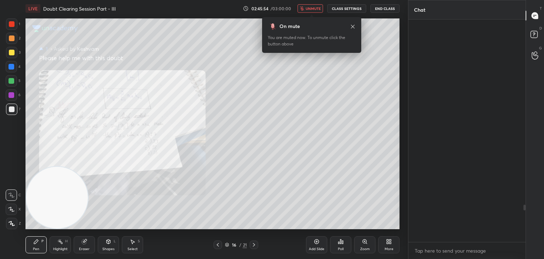
scroll to position [220, 115]
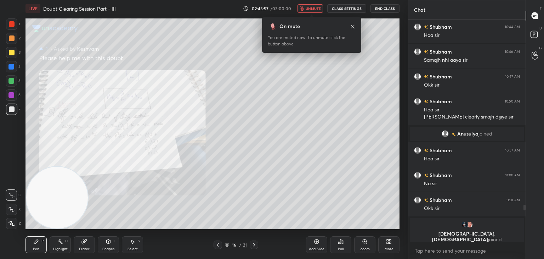
click at [361, 245] on div "Zoom" at bounding box center [364, 244] width 21 height 17
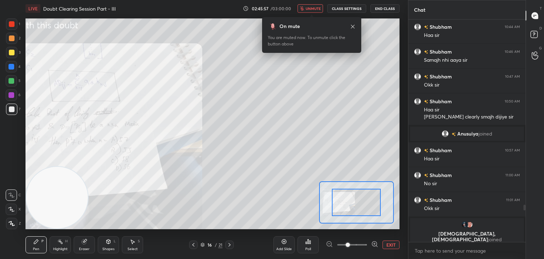
click at [359, 247] on span at bounding box center [352, 244] width 30 height 11
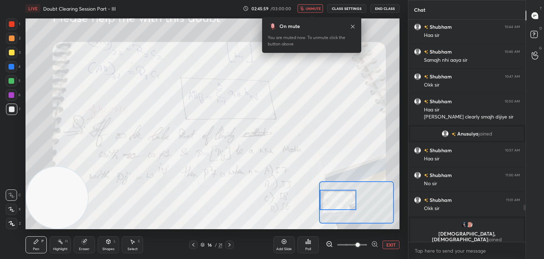
drag, startPoint x: 352, startPoint y: 203, endPoint x: 336, endPoint y: 209, distance: 17.4
click at [336, 209] on div at bounding box center [338, 200] width 37 height 20
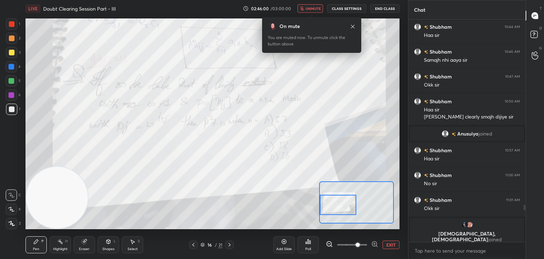
click at [308, 7] on span "unmute" at bounding box center [313, 8] width 15 height 5
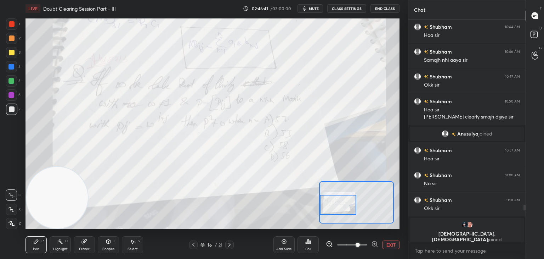
click at [389, 244] on button "EXIT" at bounding box center [391, 244] width 17 height 9
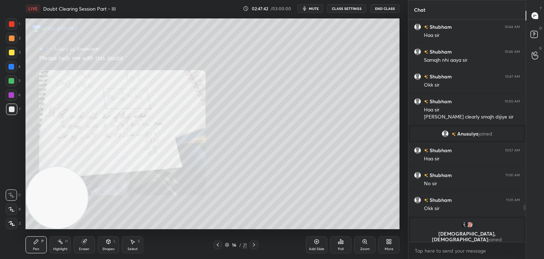
click at [363, 241] on icon at bounding box center [365, 241] width 6 height 6
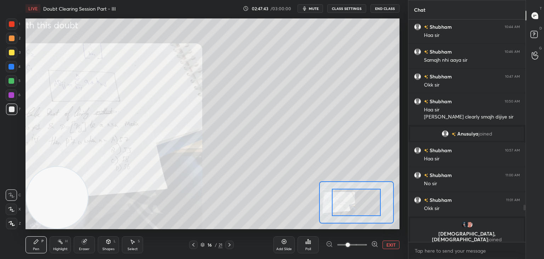
click at [364, 244] on span at bounding box center [352, 244] width 30 height 11
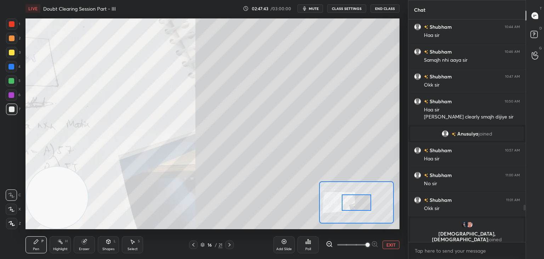
click at [366, 244] on span at bounding box center [368, 244] width 4 height 4
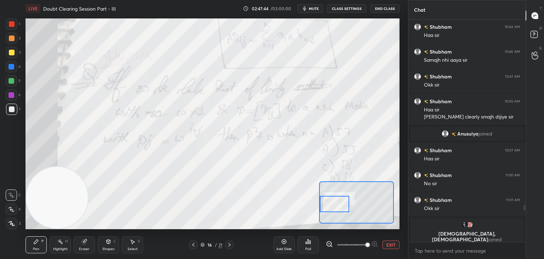
drag, startPoint x: 345, startPoint y: 199, endPoint x: 320, endPoint y: 198, distance: 24.5
click at [338, 200] on div at bounding box center [334, 204] width 29 height 16
click at [389, 244] on button "EXIT" at bounding box center [391, 244] width 17 height 9
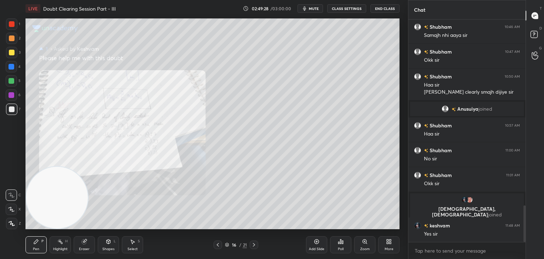
scroll to position [1152, 0]
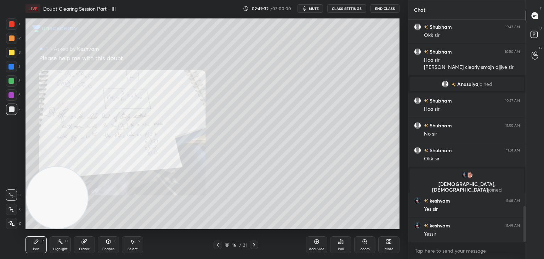
click at [363, 243] on div "Zoom" at bounding box center [364, 244] width 21 height 17
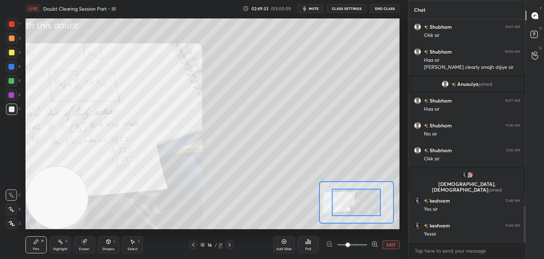
click at [360, 248] on span at bounding box center [352, 244] width 30 height 11
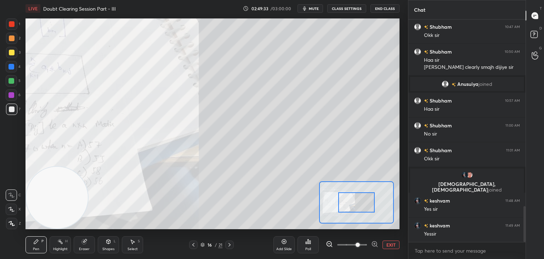
drag, startPoint x: 360, startPoint y: 248, endPoint x: 351, endPoint y: 234, distance: 16.5
click at [359, 247] on span at bounding box center [358, 244] width 4 height 4
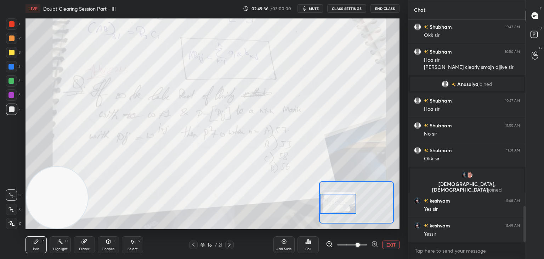
click at [316, 206] on div "Setting up your live class Poll for secs No correct answer Start poll" at bounding box center [213, 123] width 374 height 210
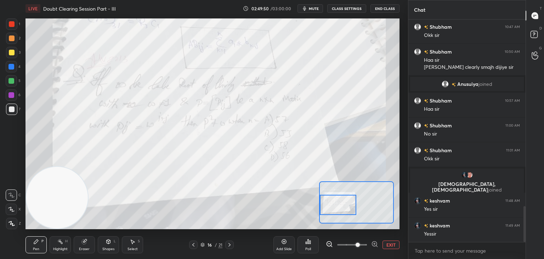
click at [391, 243] on button "EXIT" at bounding box center [391, 244] width 17 height 9
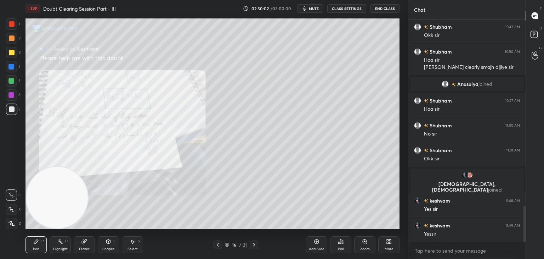
click at [310, 246] on div "Add Slide" at bounding box center [316, 244] width 21 height 17
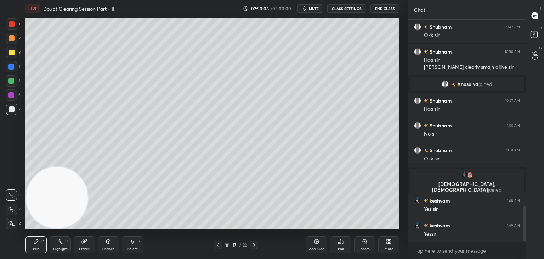
scroll to position [1177, 0]
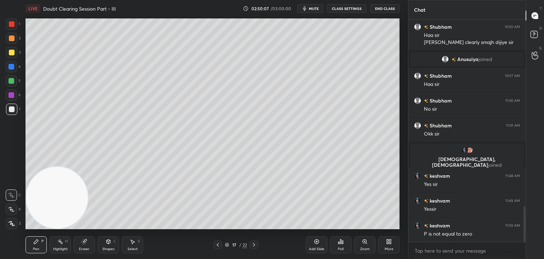
click at [215, 242] on icon at bounding box center [218, 245] width 6 height 6
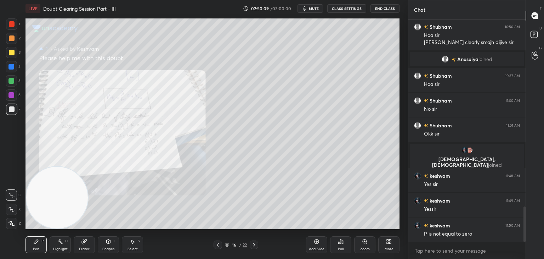
click at [251, 243] on div at bounding box center [254, 244] width 9 height 9
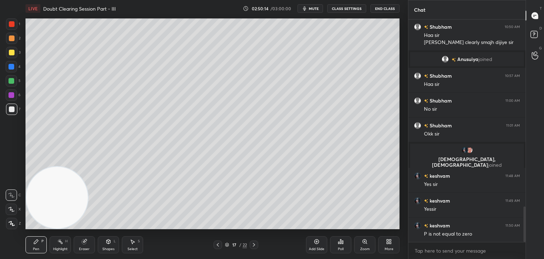
click at [218, 247] on icon at bounding box center [218, 245] width 6 height 6
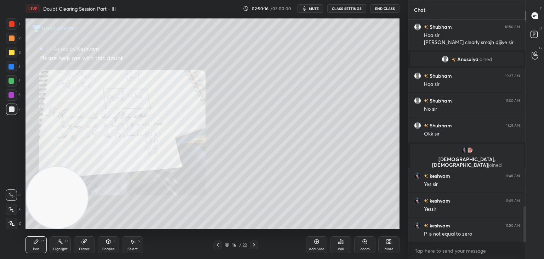
click at [253, 243] on icon at bounding box center [254, 245] width 6 height 6
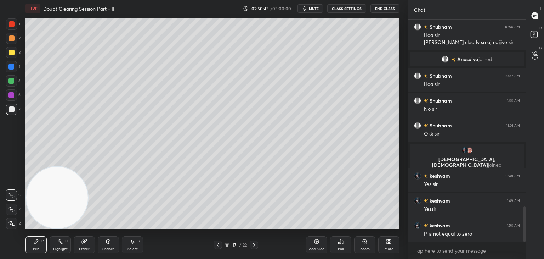
drag, startPoint x: 218, startPoint y: 247, endPoint x: 237, endPoint y: 241, distance: 19.3
click at [218, 246] on icon at bounding box center [218, 245] width 6 height 6
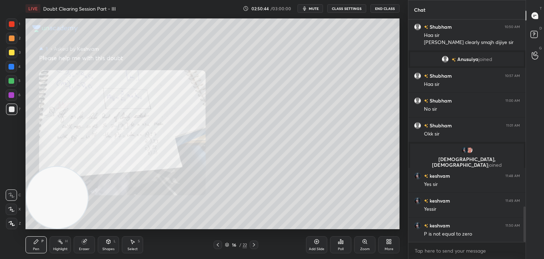
click at [360, 246] on div "Zoom" at bounding box center [364, 244] width 21 height 17
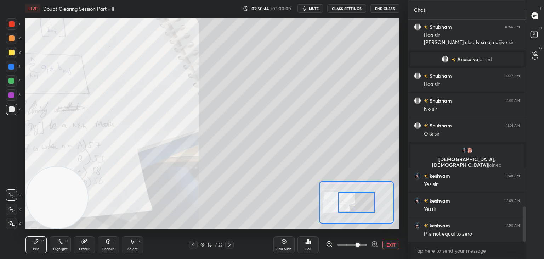
click at [360, 244] on span at bounding box center [358, 244] width 4 height 4
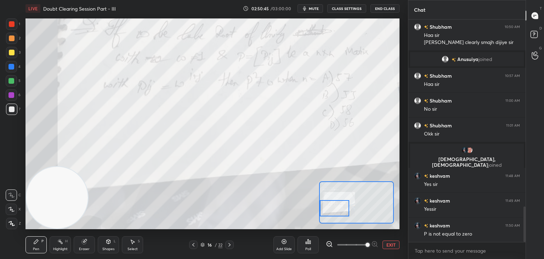
drag, startPoint x: 359, startPoint y: 199, endPoint x: 337, endPoint y: 204, distance: 23.3
click at [337, 204] on div at bounding box center [334, 208] width 29 height 16
click at [393, 241] on button "EXIT" at bounding box center [391, 244] width 17 height 9
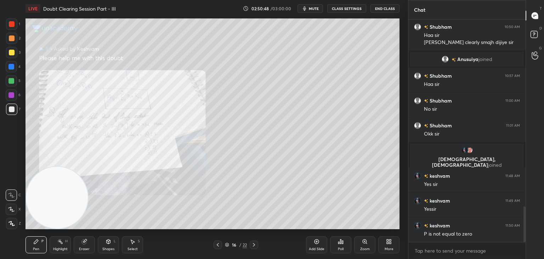
click at [253, 243] on icon at bounding box center [254, 245] width 6 height 6
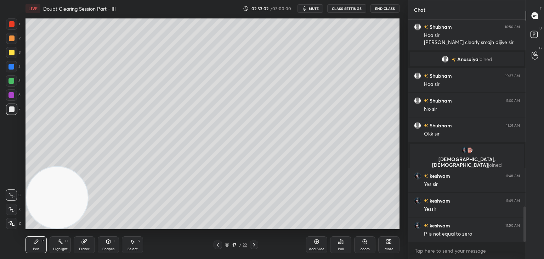
click at [215, 246] on icon at bounding box center [218, 245] width 6 height 6
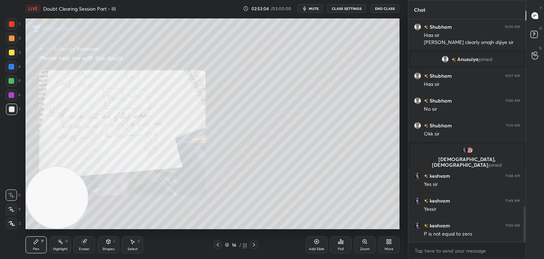
click at [360, 243] on div "Zoom" at bounding box center [364, 244] width 21 height 17
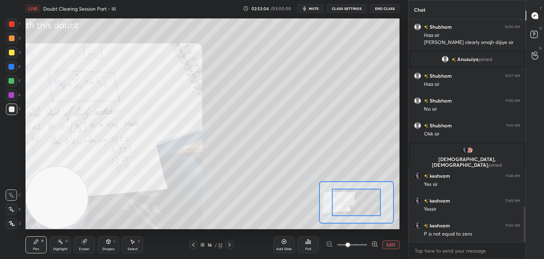
click at [360, 244] on span at bounding box center [352, 244] width 30 height 11
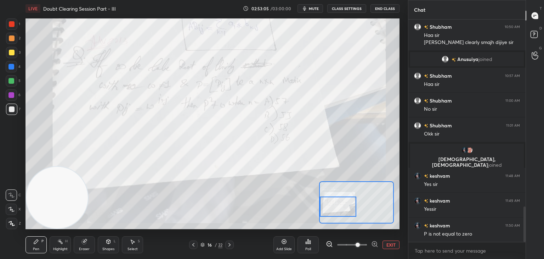
drag, startPoint x: 357, startPoint y: 207, endPoint x: 331, endPoint y: 210, distance: 25.7
click at [331, 211] on div at bounding box center [338, 206] width 37 height 20
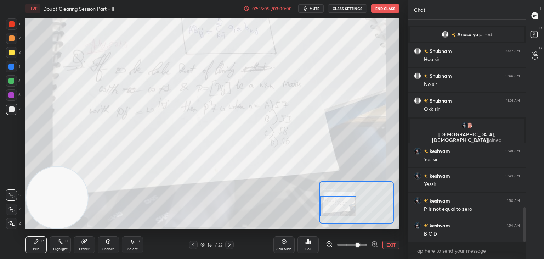
click at [391, 241] on button "EXIT" at bounding box center [391, 244] width 17 height 9
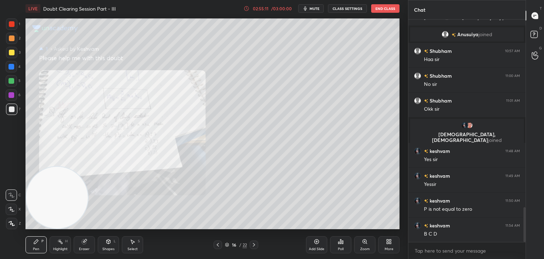
click at [254, 243] on icon at bounding box center [254, 245] width 6 height 6
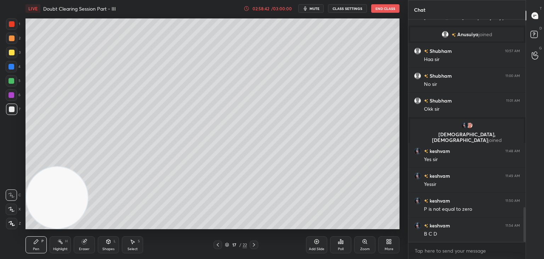
click at [220, 244] on div at bounding box center [218, 244] width 9 height 9
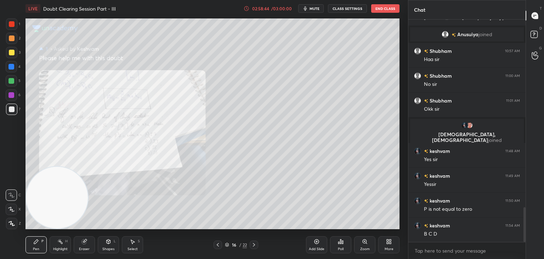
click at [354, 251] on div "Add Slide Poll Zoom More" at bounding box center [353, 245] width 94 height 40
click at [354, 248] on div "Zoom" at bounding box center [364, 244] width 21 height 17
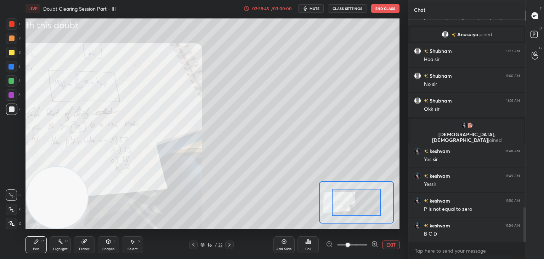
click at [361, 246] on span at bounding box center [352, 244] width 30 height 11
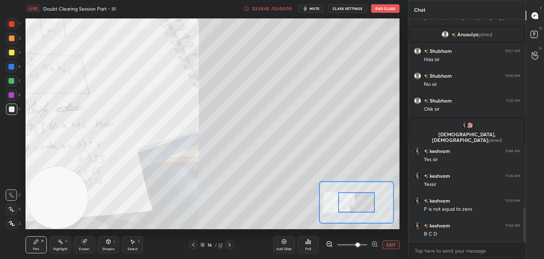
drag, startPoint x: 361, startPoint y: 247, endPoint x: 354, endPoint y: 243, distance: 7.8
click at [360, 246] on span at bounding box center [358, 244] width 4 height 4
click at [356, 246] on span at bounding box center [358, 244] width 4 height 4
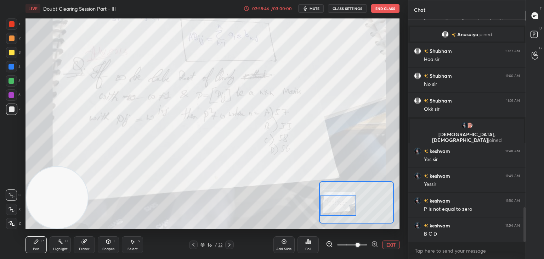
drag, startPoint x: 350, startPoint y: 203, endPoint x: 326, endPoint y: 206, distance: 23.9
click at [325, 206] on div at bounding box center [338, 205] width 37 height 20
click at [393, 242] on button "EXIT" at bounding box center [391, 244] width 17 height 9
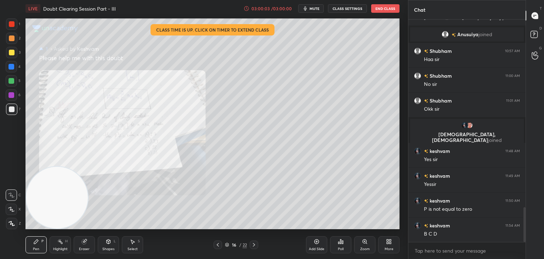
click at [383, 8] on button "End Class" at bounding box center [385, 8] width 28 height 9
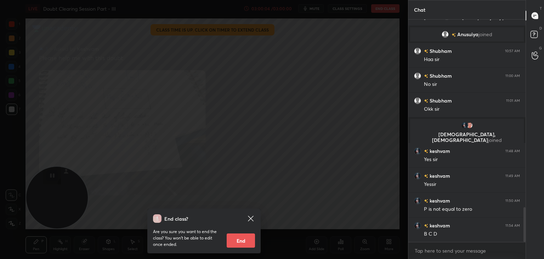
drag, startPoint x: 242, startPoint y: 237, endPoint x: 241, endPoint y: 228, distance: 9.9
click at [240, 239] on button "End" at bounding box center [241, 240] width 28 height 14
type textarea "x"
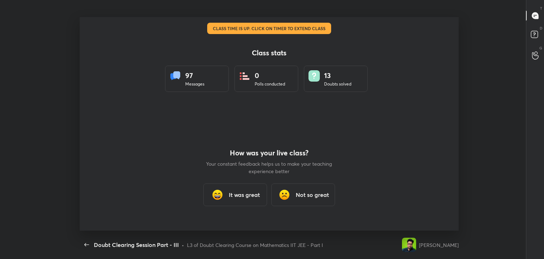
scroll to position [0, 0]
click at [244, 185] on div "It was great" at bounding box center [235, 194] width 64 height 23
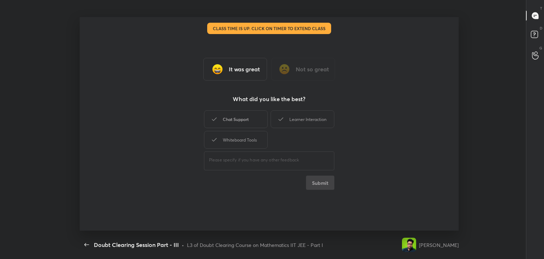
click at [247, 119] on div "Chat Support" at bounding box center [236, 119] width 64 height 18
click at [290, 117] on div "Learner Interaction" at bounding box center [303, 119] width 64 height 18
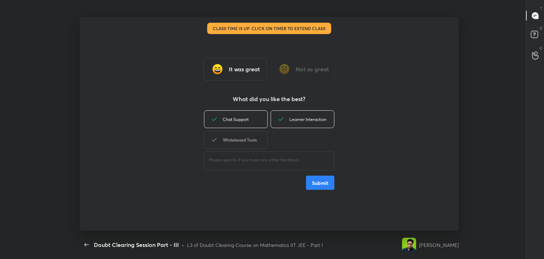
drag, startPoint x: 252, startPoint y: 134, endPoint x: 263, endPoint y: 134, distance: 10.3
click at [255, 134] on div "Whiteboard Tools" at bounding box center [236, 140] width 64 height 18
click at [318, 177] on button "Submit" at bounding box center [320, 182] width 28 height 14
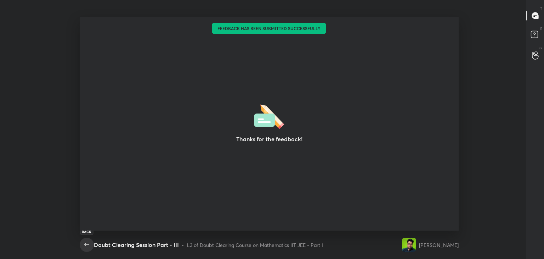
click at [85, 246] on icon "button" at bounding box center [87, 244] width 9 height 9
